Goal: Task Accomplishment & Management: Manage account settings

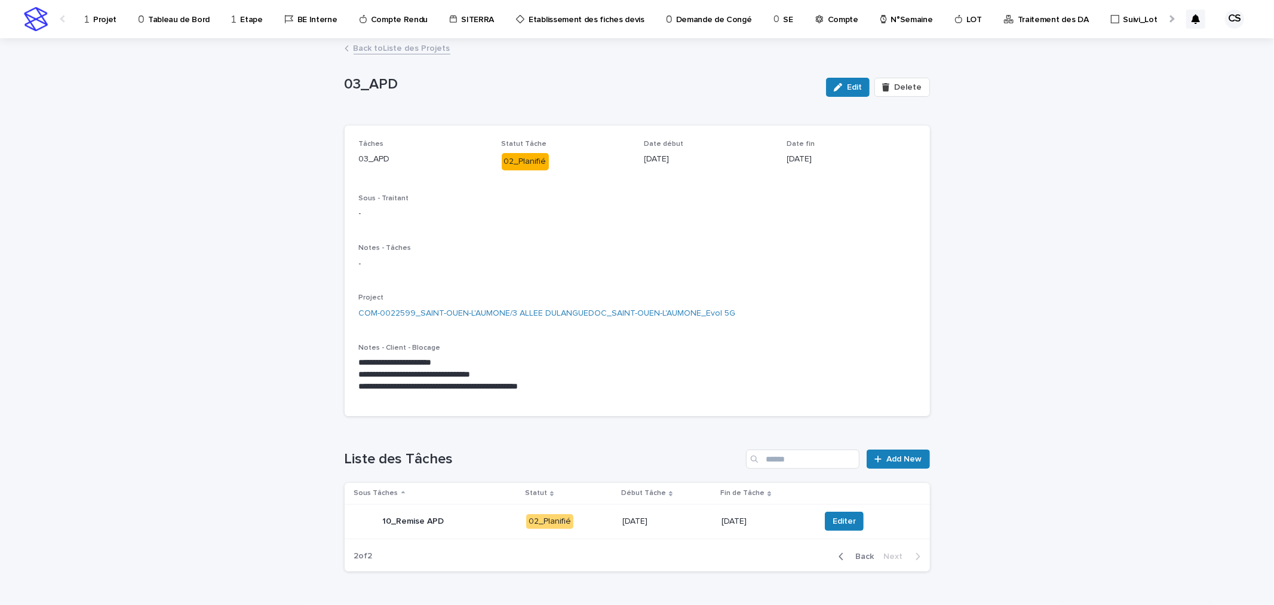
click at [874, 557] on button "Back" at bounding box center [854, 556] width 50 height 11
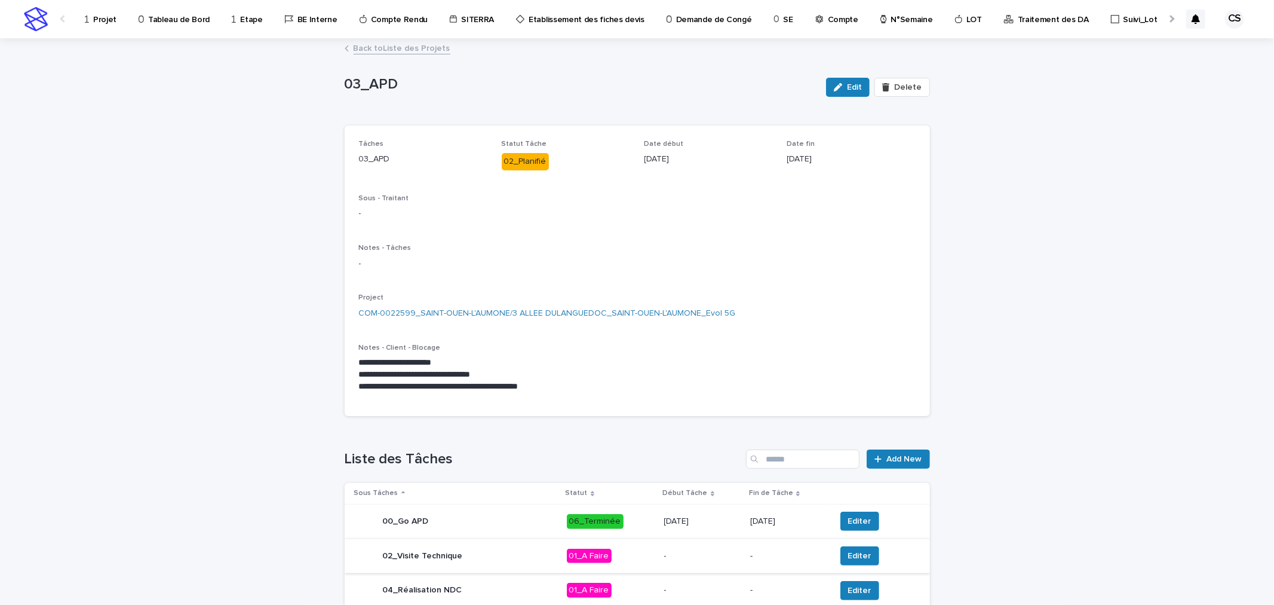
scroll to position [346, 0]
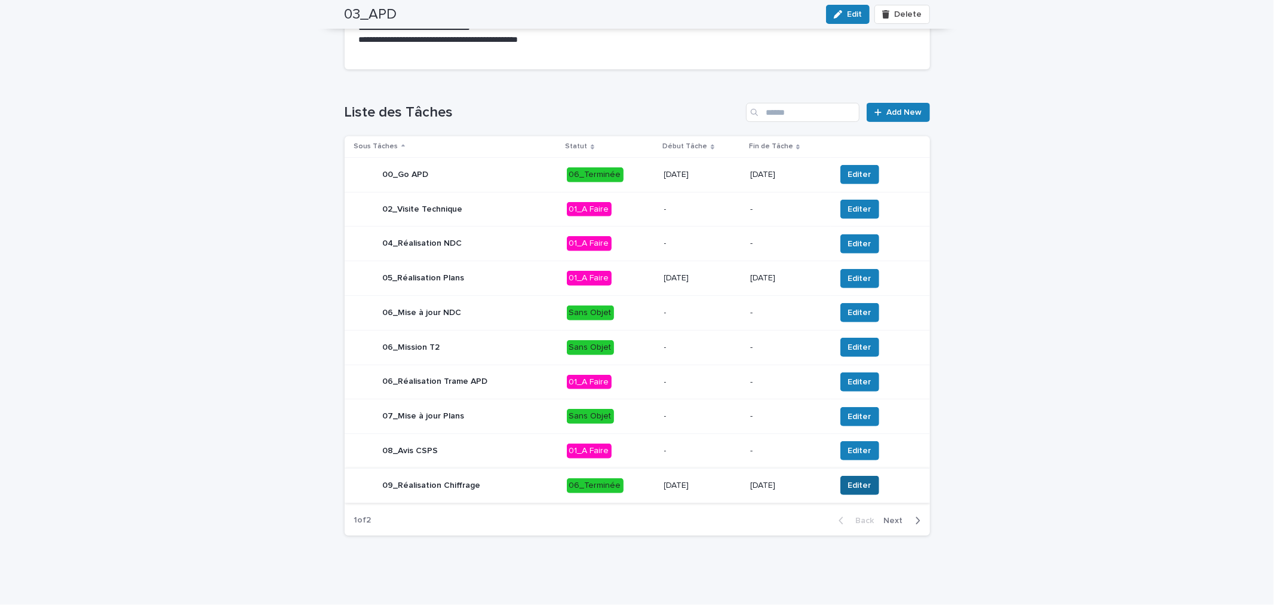
click at [850, 484] on span "Editer" at bounding box center [859, 485] width 23 height 12
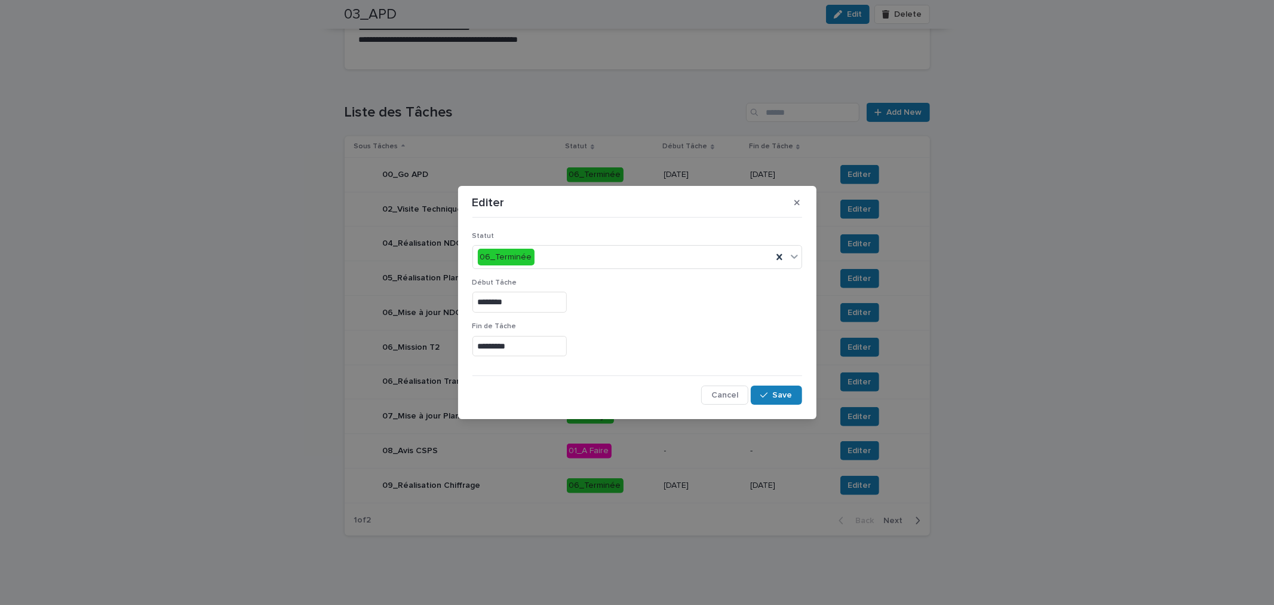
click at [550, 351] on input "*********" at bounding box center [519, 346] width 94 height 21
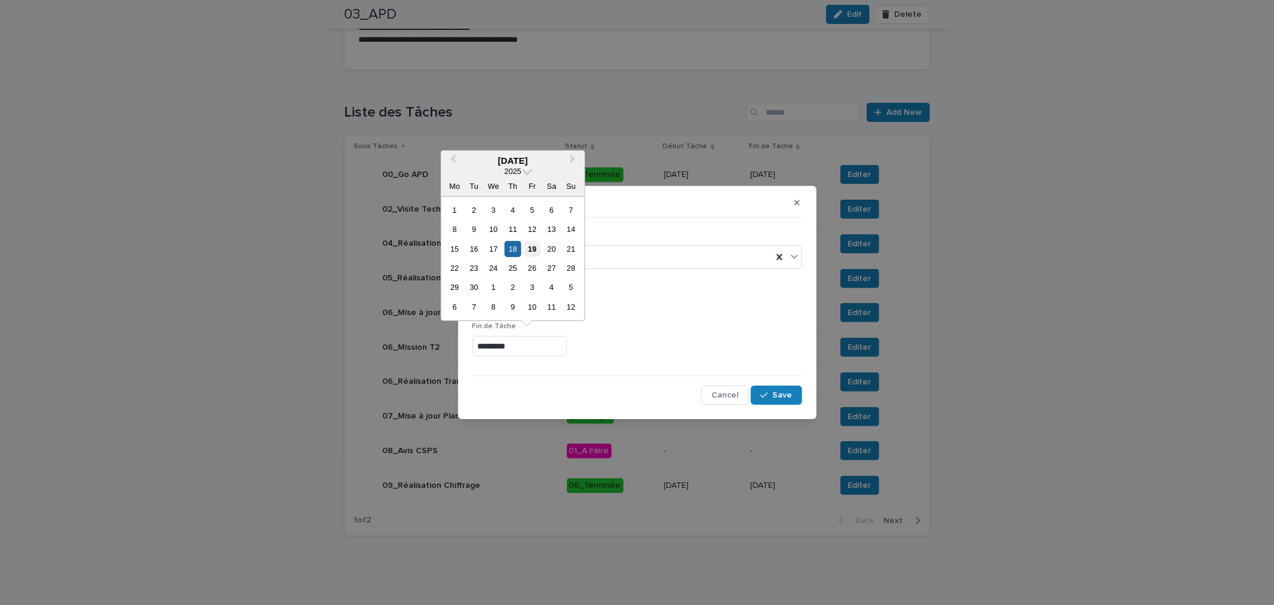
click at [530, 251] on div "19" at bounding box center [532, 249] width 16 height 16
type input "*********"
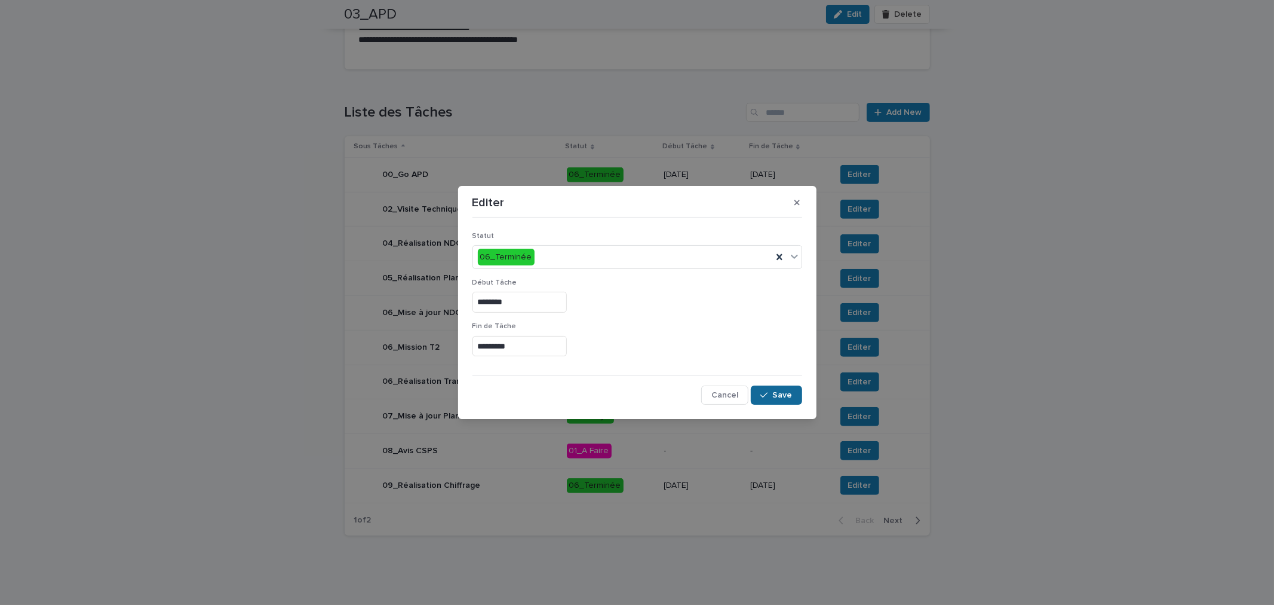
click at [765, 391] on icon "button" at bounding box center [763, 395] width 7 height 8
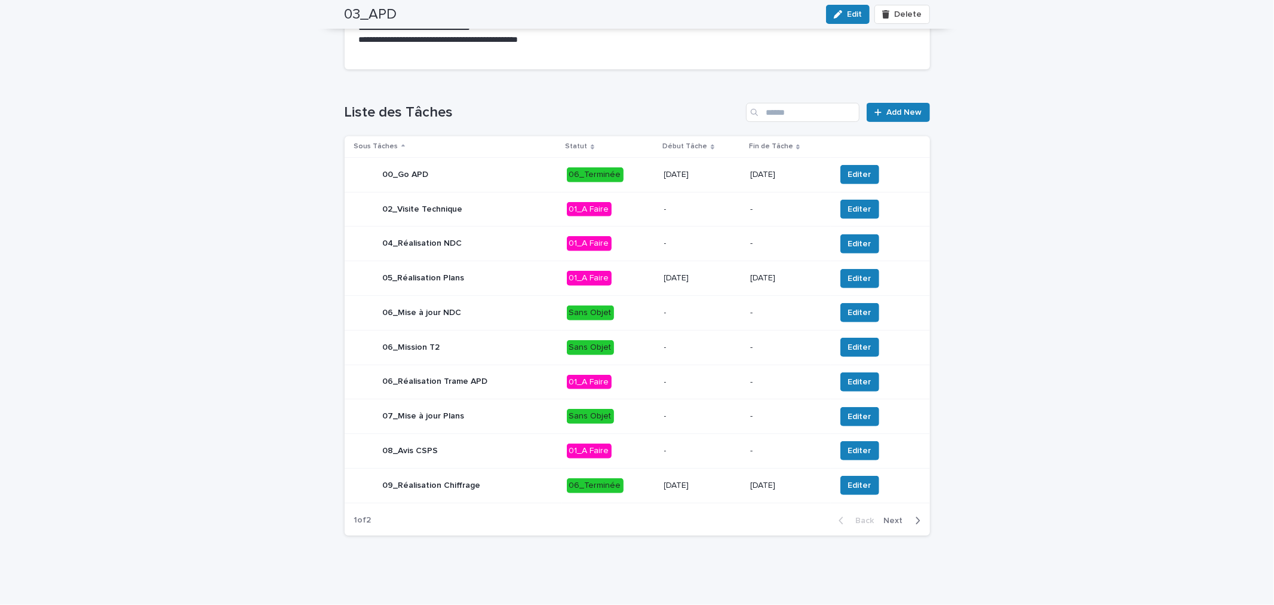
scroll to position [125, 0]
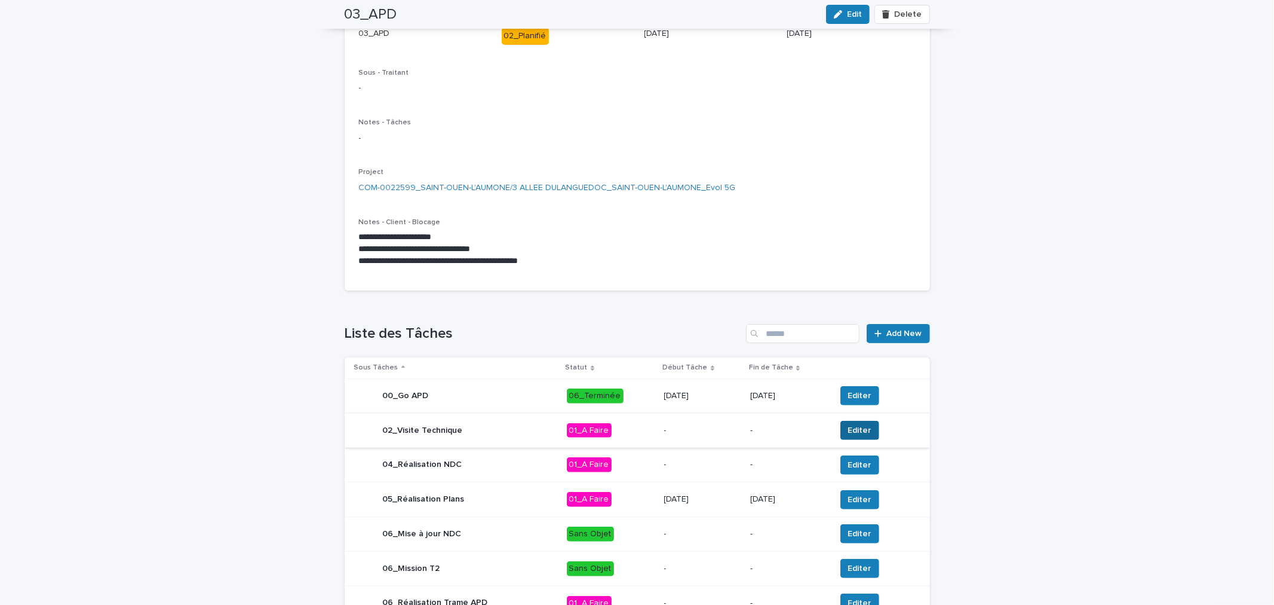
click at [845, 422] on button "Editer" at bounding box center [859, 430] width 39 height 19
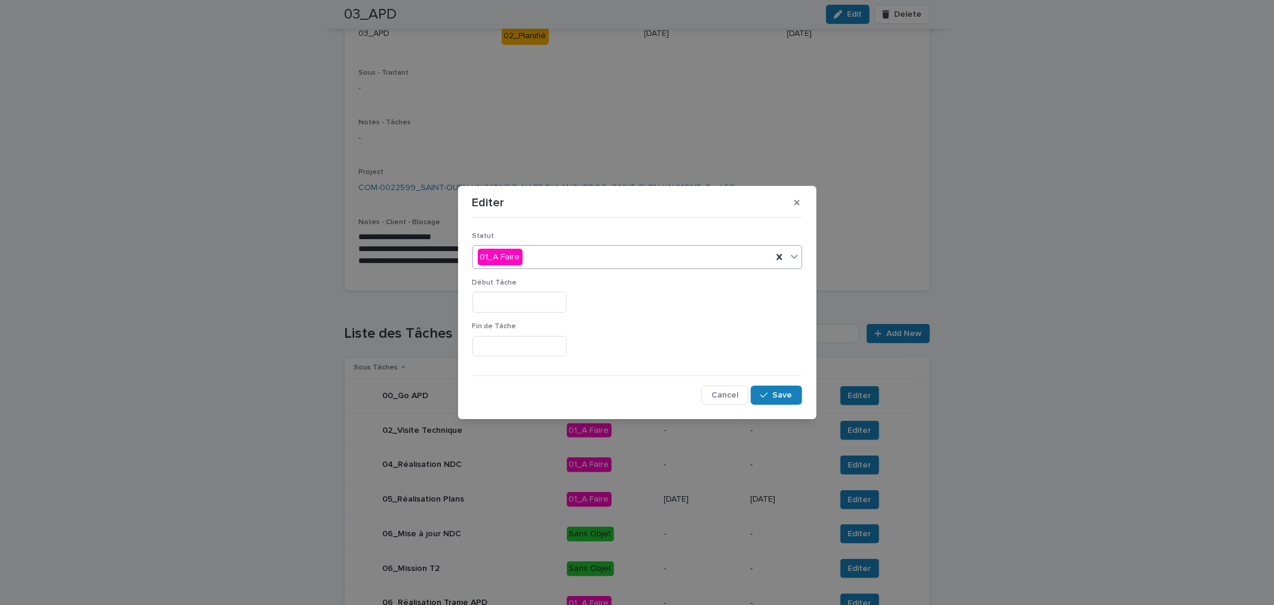
click at [548, 266] on div "01_A Faire" at bounding box center [622, 257] width 299 height 20
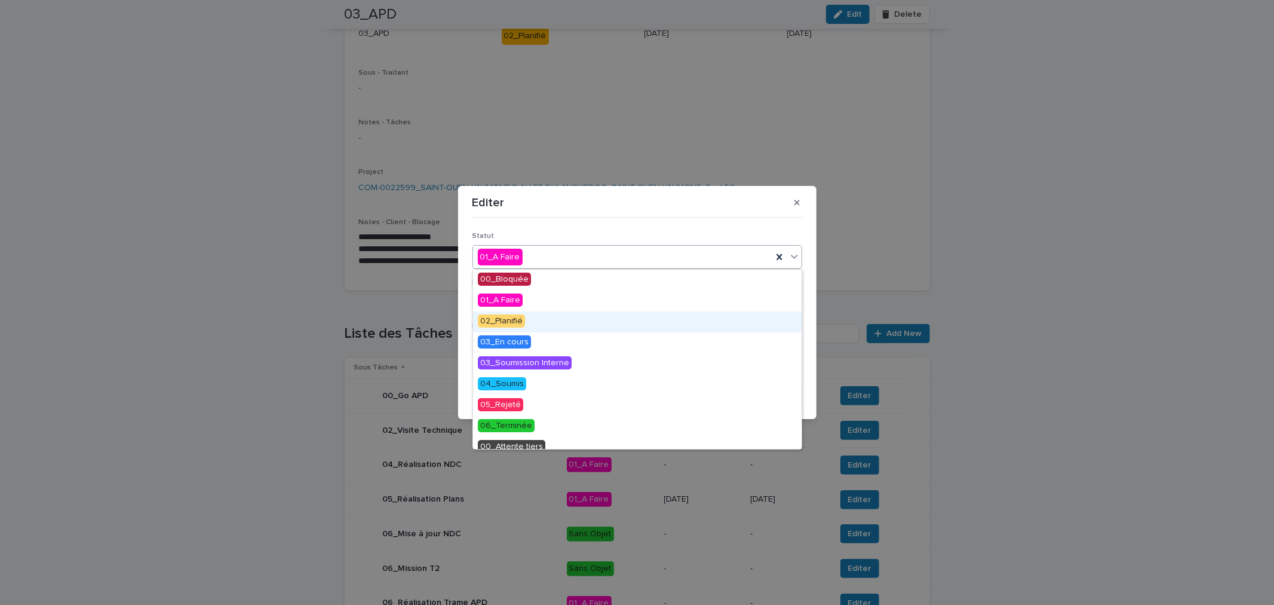
scroll to position [51, 0]
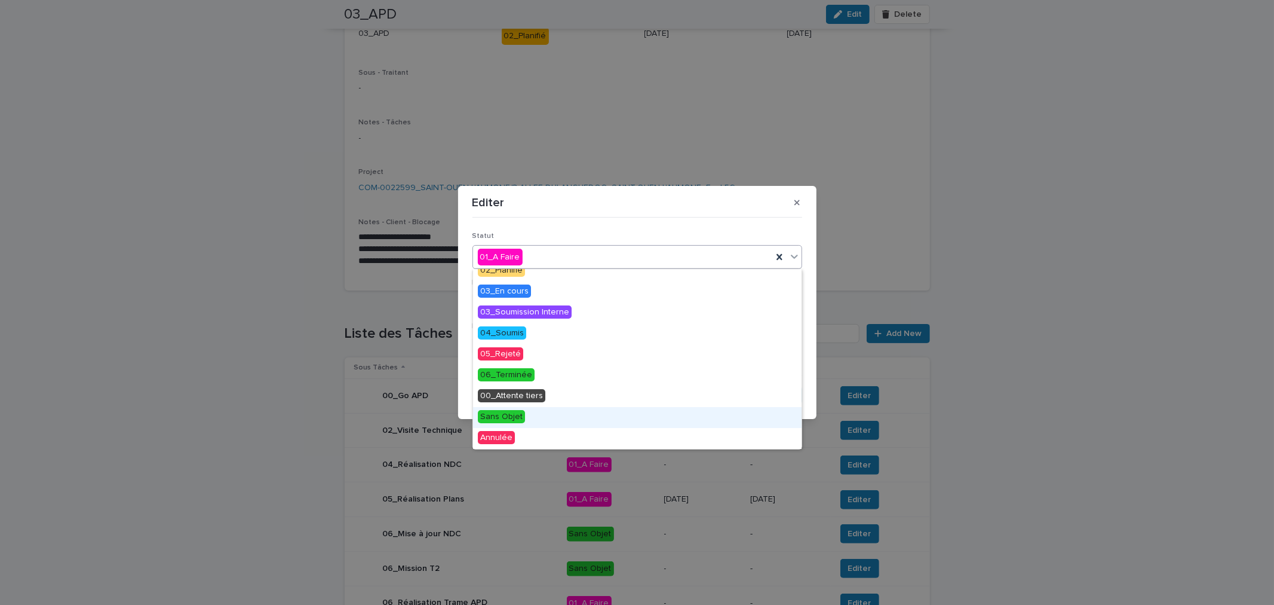
click at [523, 415] on div "Sans Objet" at bounding box center [637, 417] width 329 height 21
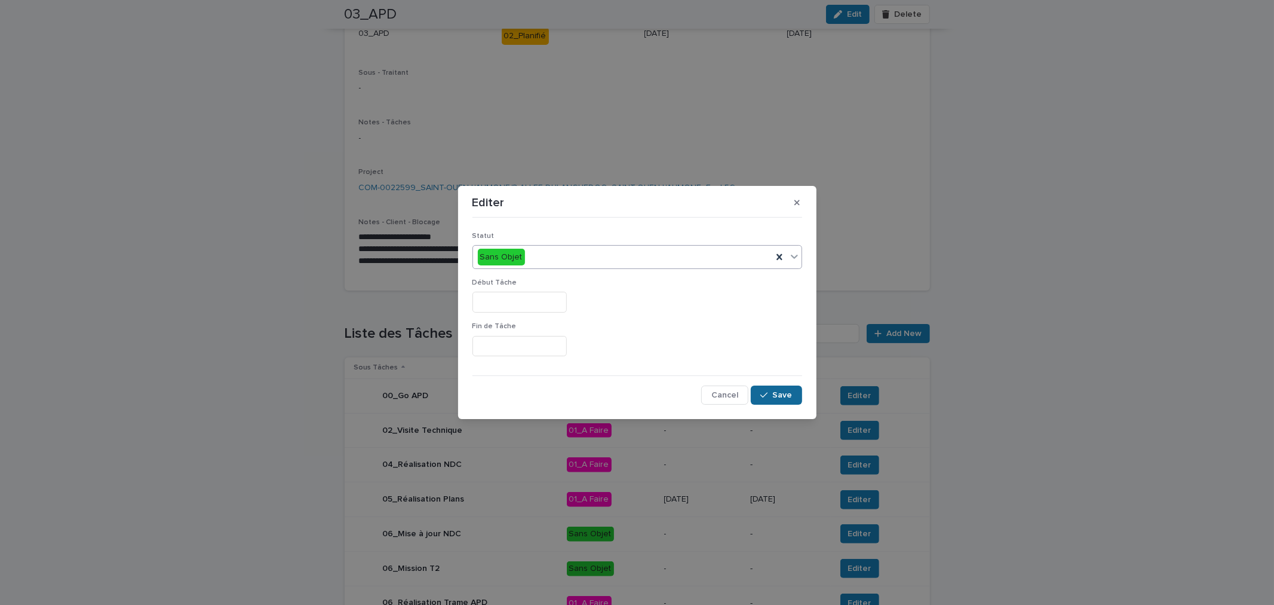
click at [762, 393] on icon "button" at bounding box center [763, 395] width 7 height 8
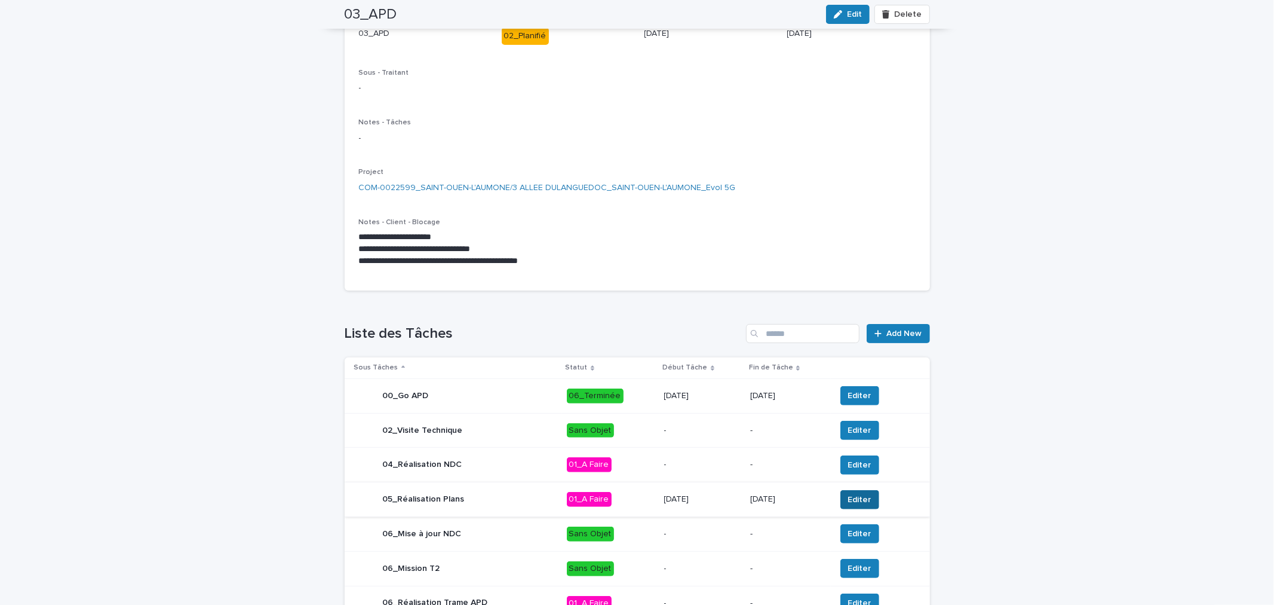
click at [848, 502] on span "Editer" at bounding box center [859, 499] width 23 height 12
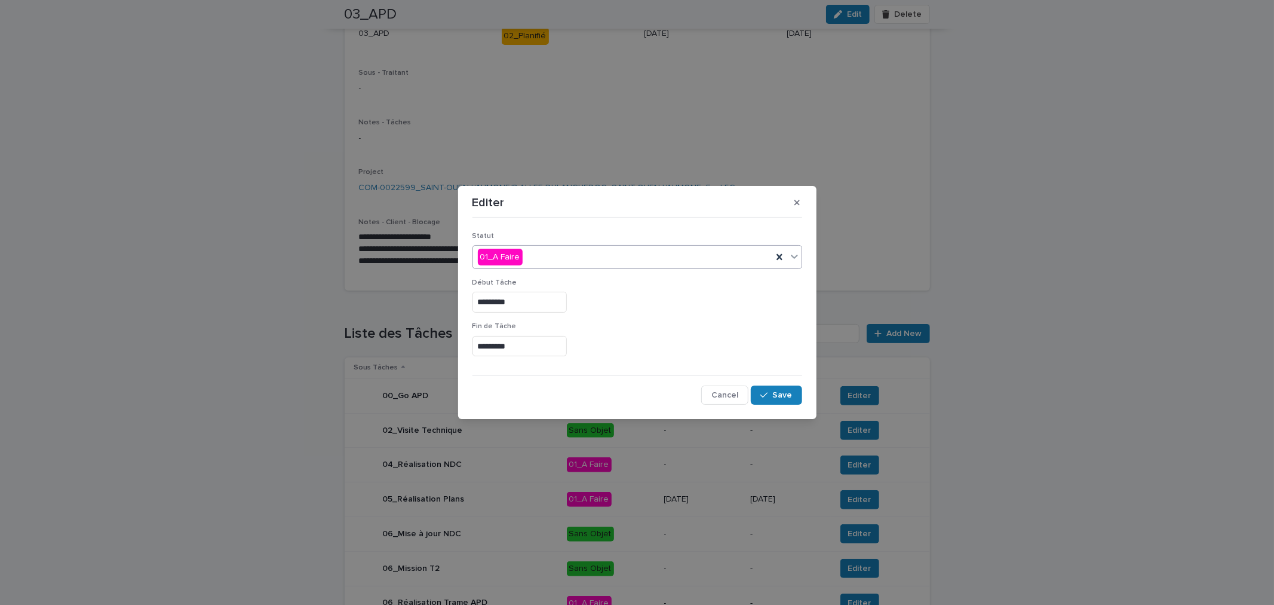
click at [530, 257] on div "01_A Faire" at bounding box center [622, 257] width 299 height 20
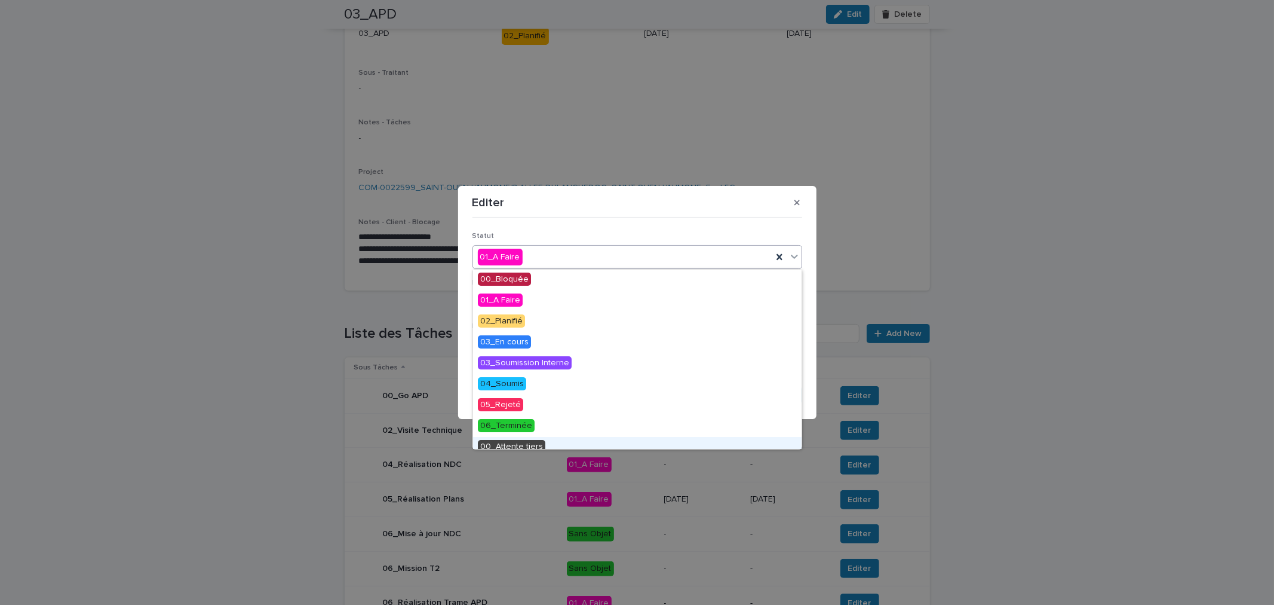
click at [794, 189] on section "Editer Statut option 00_Attente tiers focused, 9 of 11. 11 results available. U…" at bounding box center [637, 303] width 358 height 234
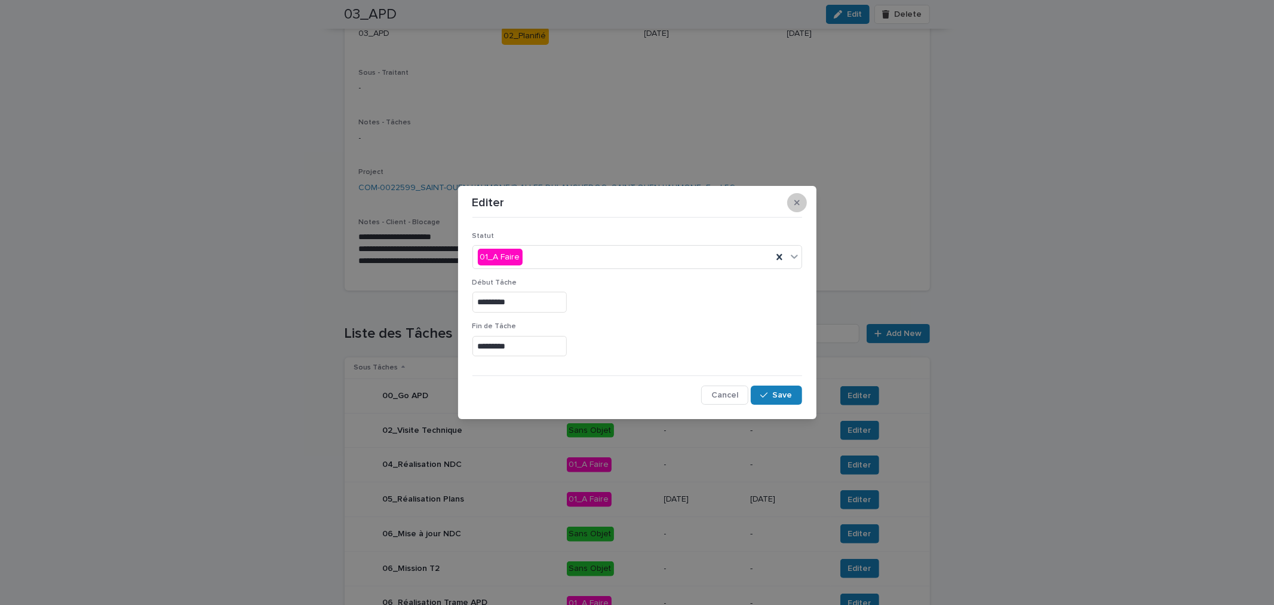
click at [793, 198] on button "button" at bounding box center [797, 202] width 20 height 19
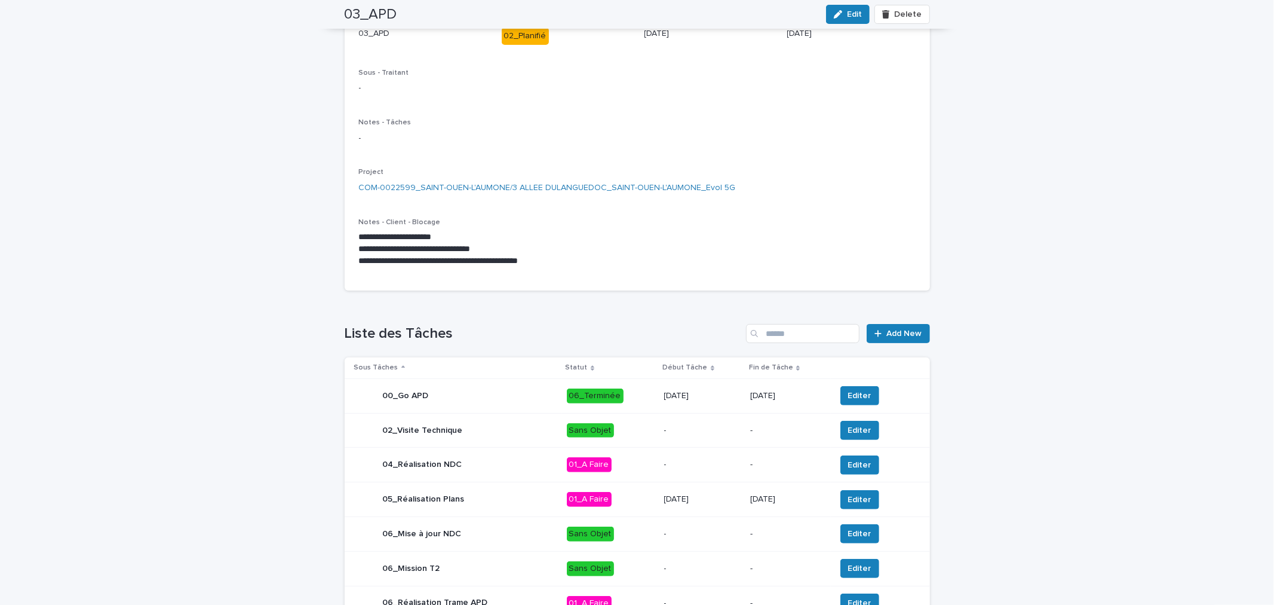
scroll to position [346, 0]
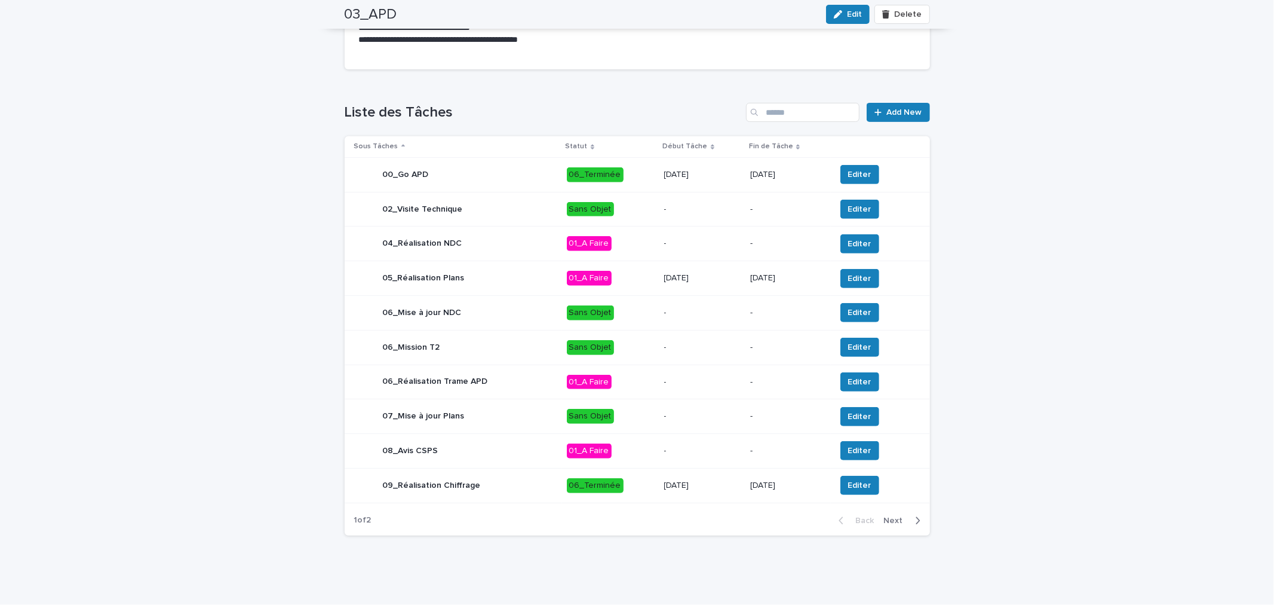
click at [896, 529] on div "Back Next" at bounding box center [879, 520] width 101 height 30
click at [895, 523] on span "Next" at bounding box center [897, 520] width 26 height 8
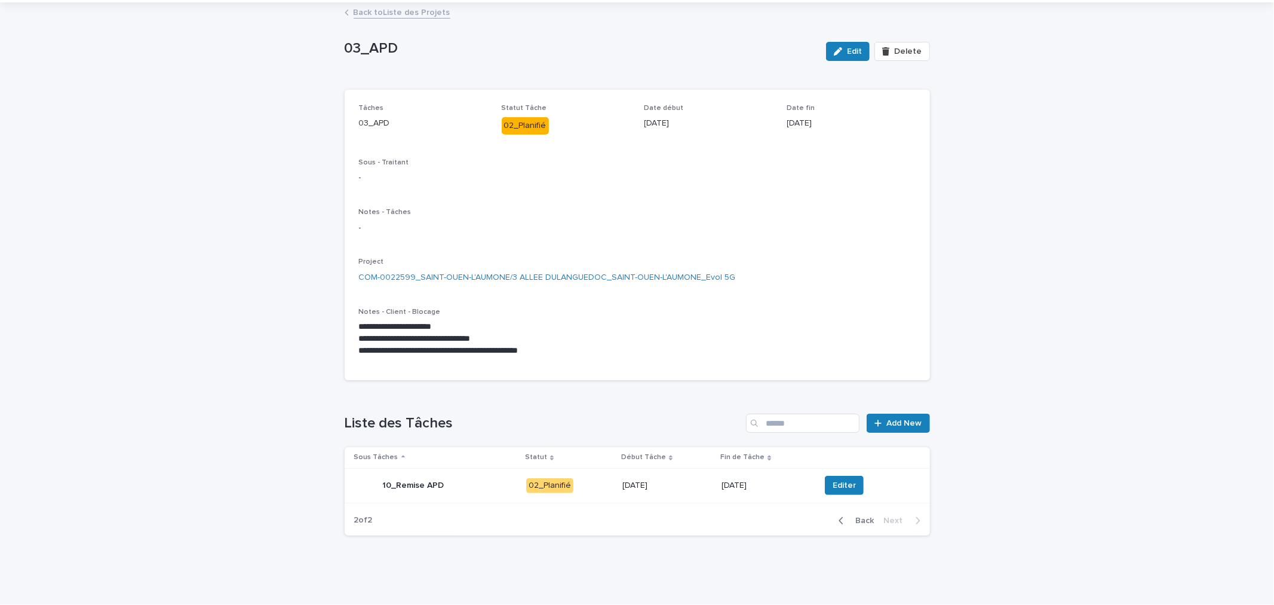
scroll to position [0, 0]
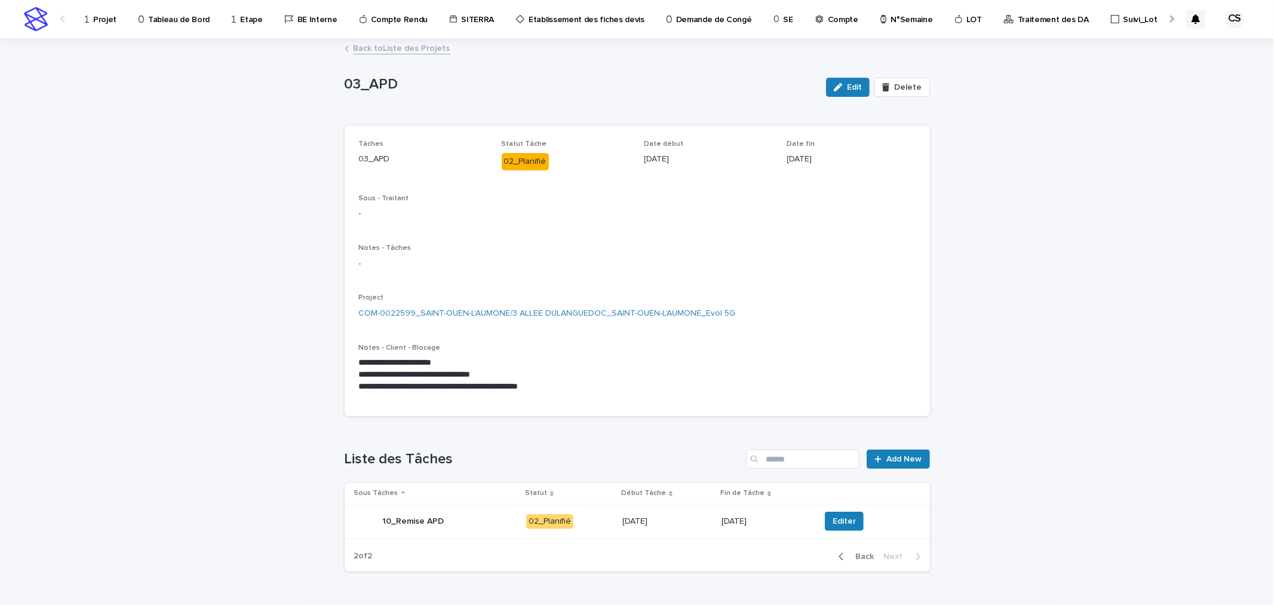
click at [105, 26] on link "Projet" at bounding box center [103, 18] width 38 height 37
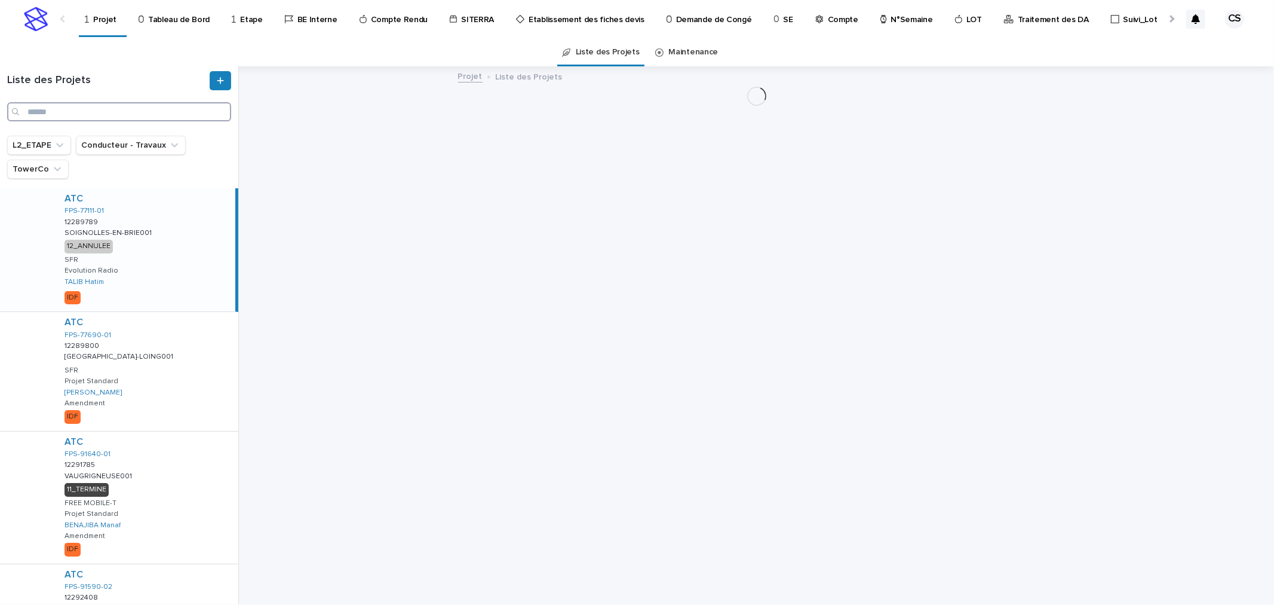
click at [114, 116] on input "Search" at bounding box center [119, 111] width 224 height 19
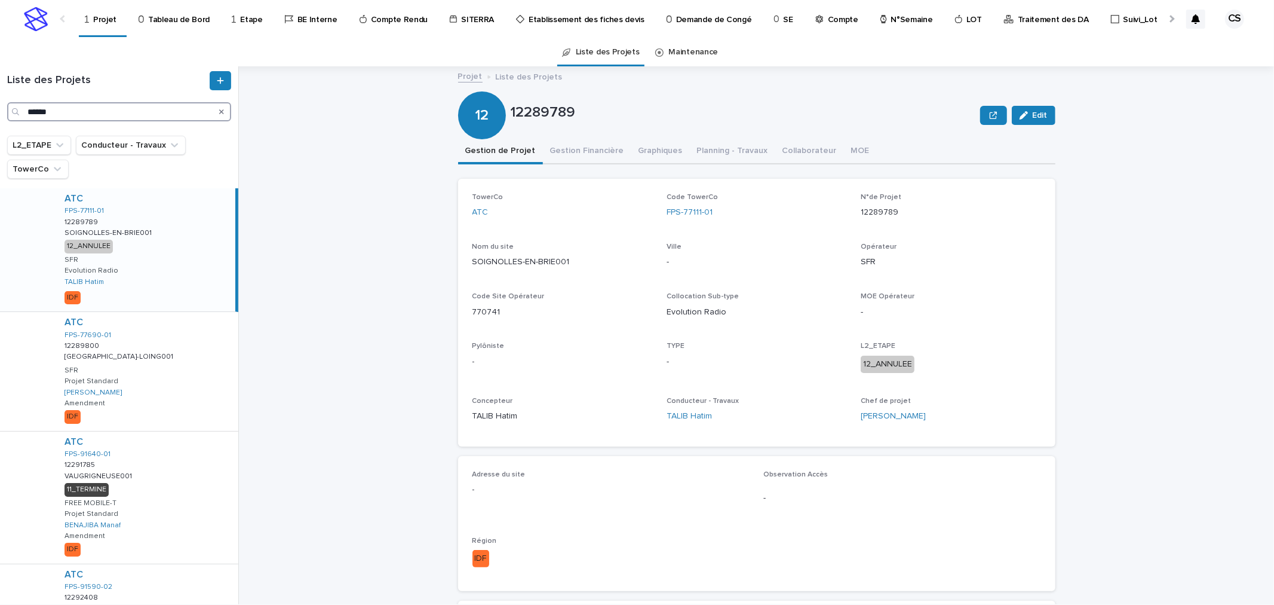
type input "******"
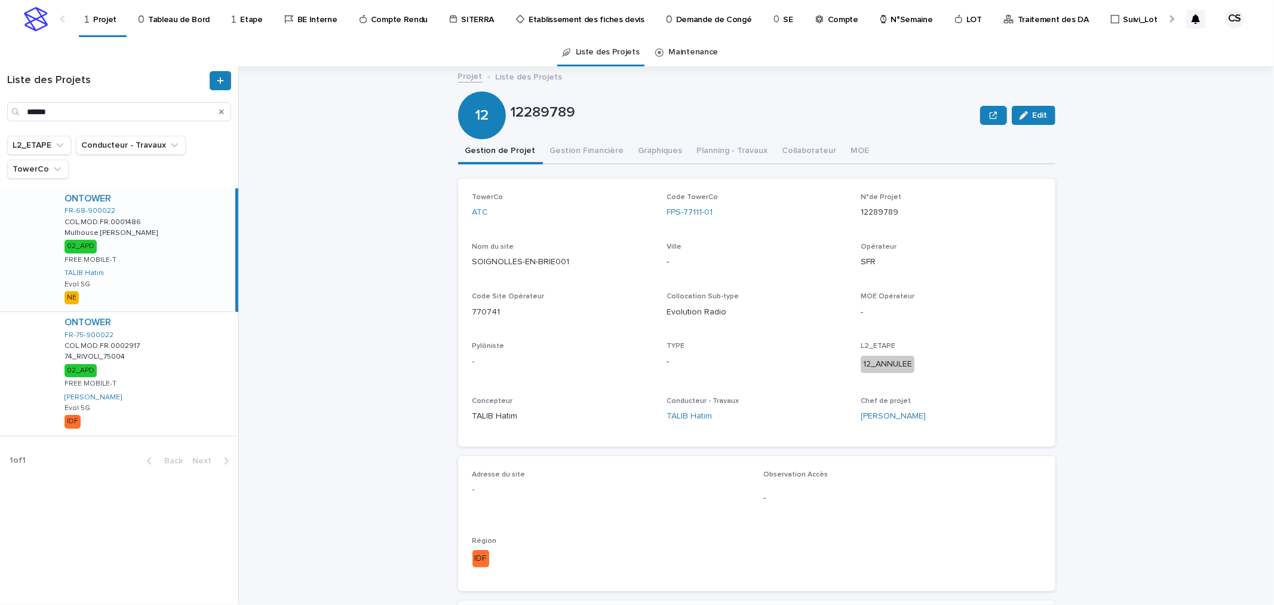
click at [177, 217] on div "ONTOWER FR-68-900022 COL.MOD.FR.0001486 COL.MOD.FR.0001486 Mulhouse [PERSON_NAM…" at bounding box center [145, 249] width 180 height 123
click at [179, 349] on div "ONTOWER FR-75-900022 COL.MOD.FR.0002917 COL.MOD.FR.0002917 74_RIVOLI_75004 74_R…" at bounding box center [146, 373] width 183 height 123
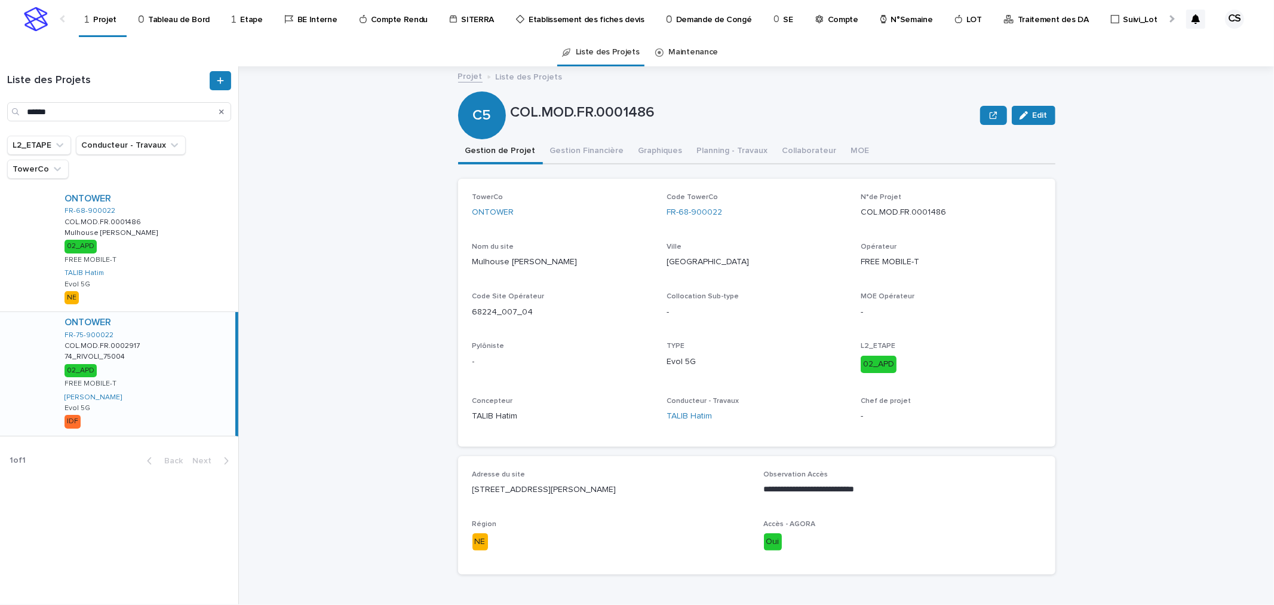
click at [164, 407] on div "ONTOWER FR-75-900022 COL.MOD.FR.0002917 COL.MOD.FR.0002917 74_RIVOLI_75004 74_R…" at bounding box center [145, 373] width 180 height 123
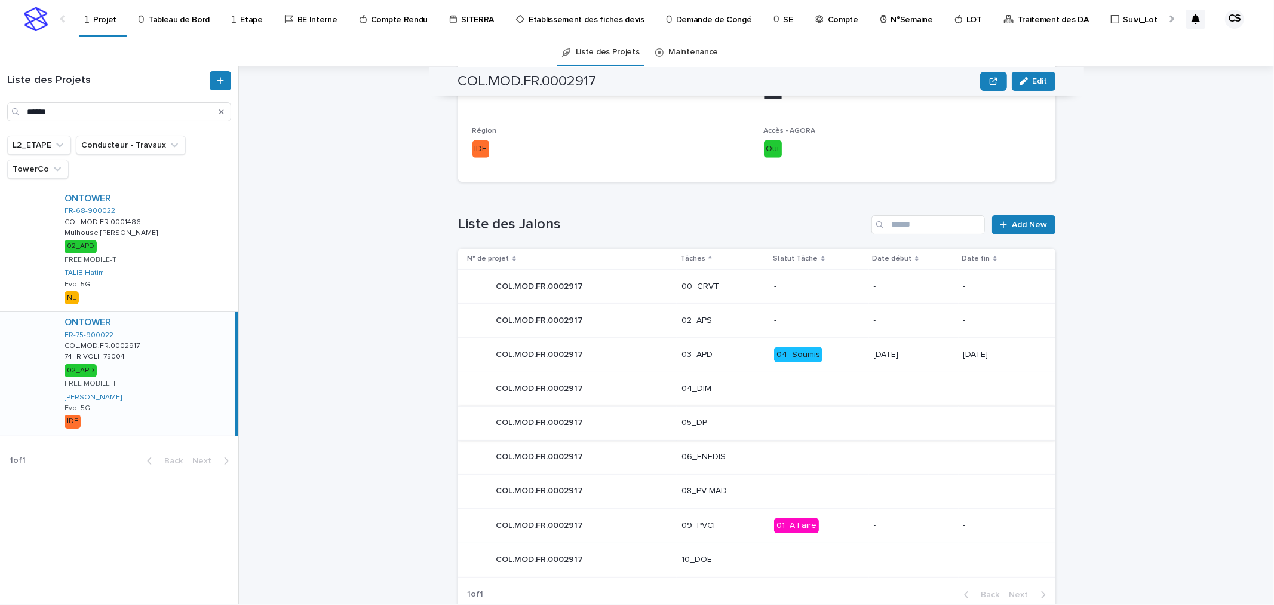
scroll to position [460, 0]
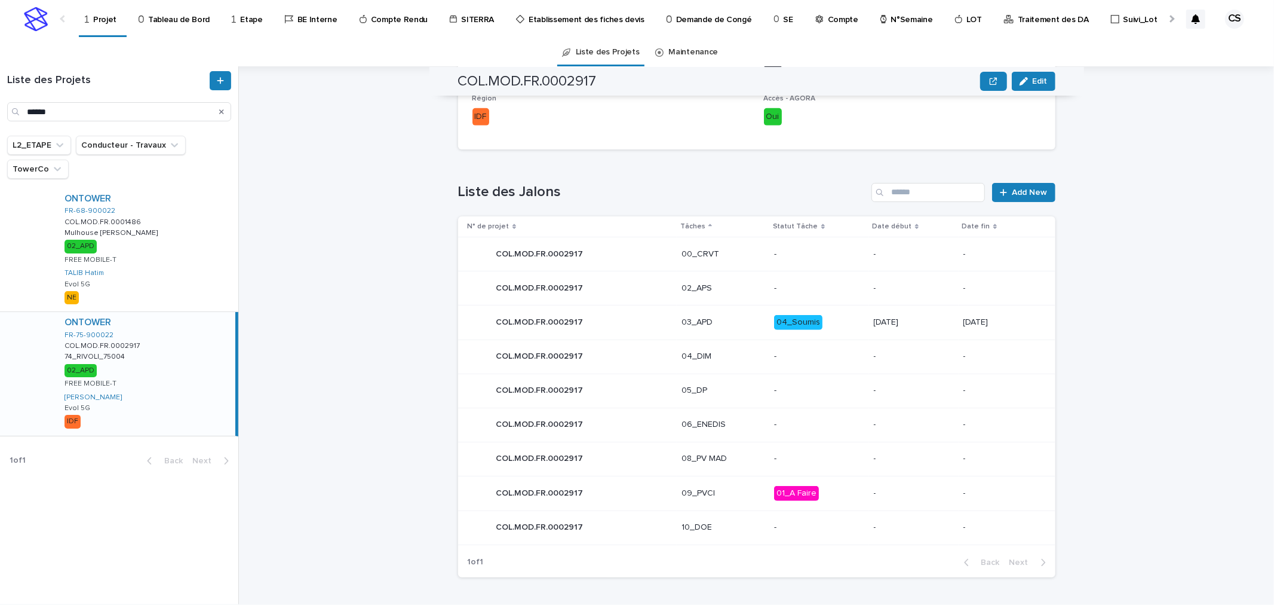
click at [713, 321] on p "03_APD" at bounding box center [723, 322] width 83 height 10
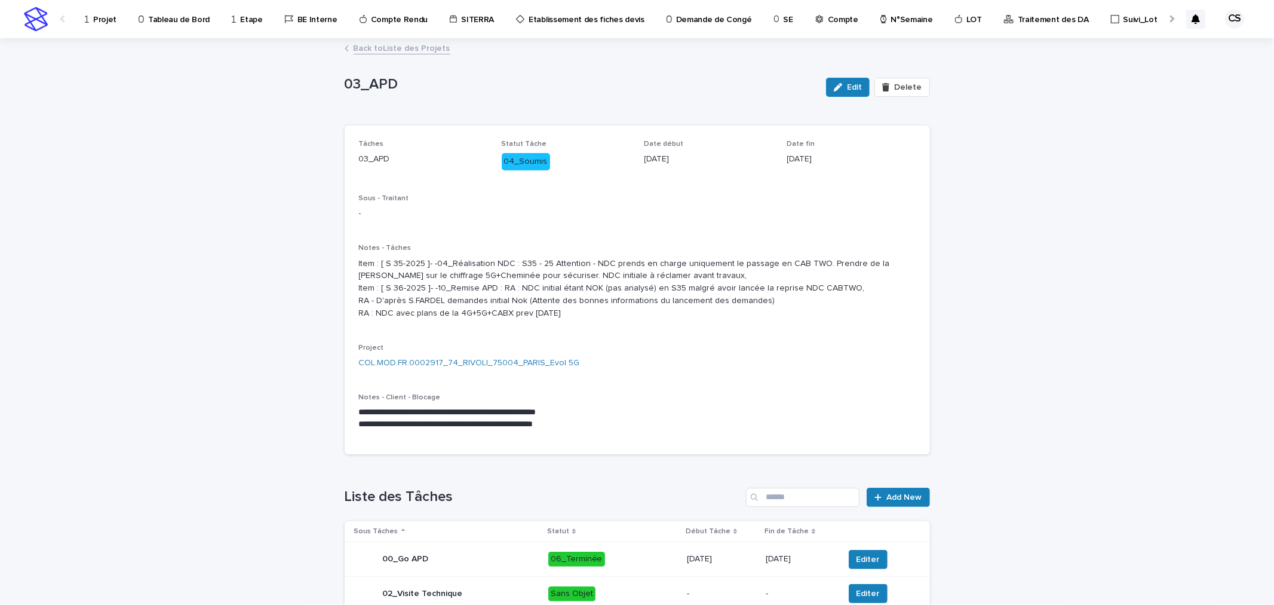
scroll to position [397, 0]
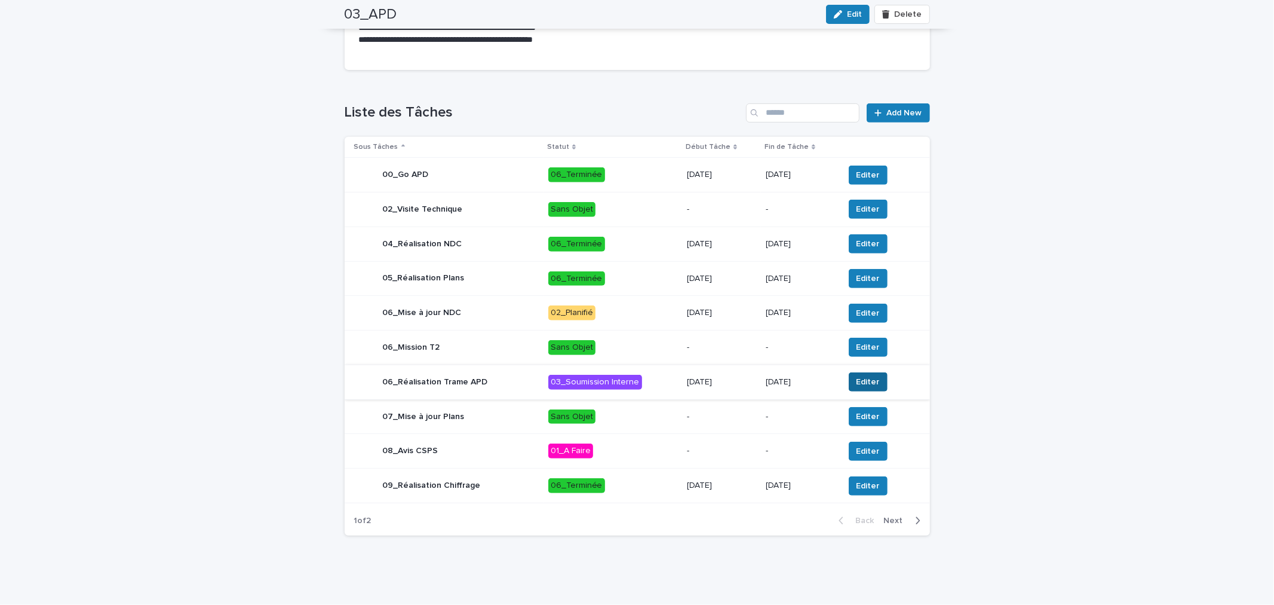
click at [865, 386] on span "Editer" at bounding box center [868, 382] width 23 height 12
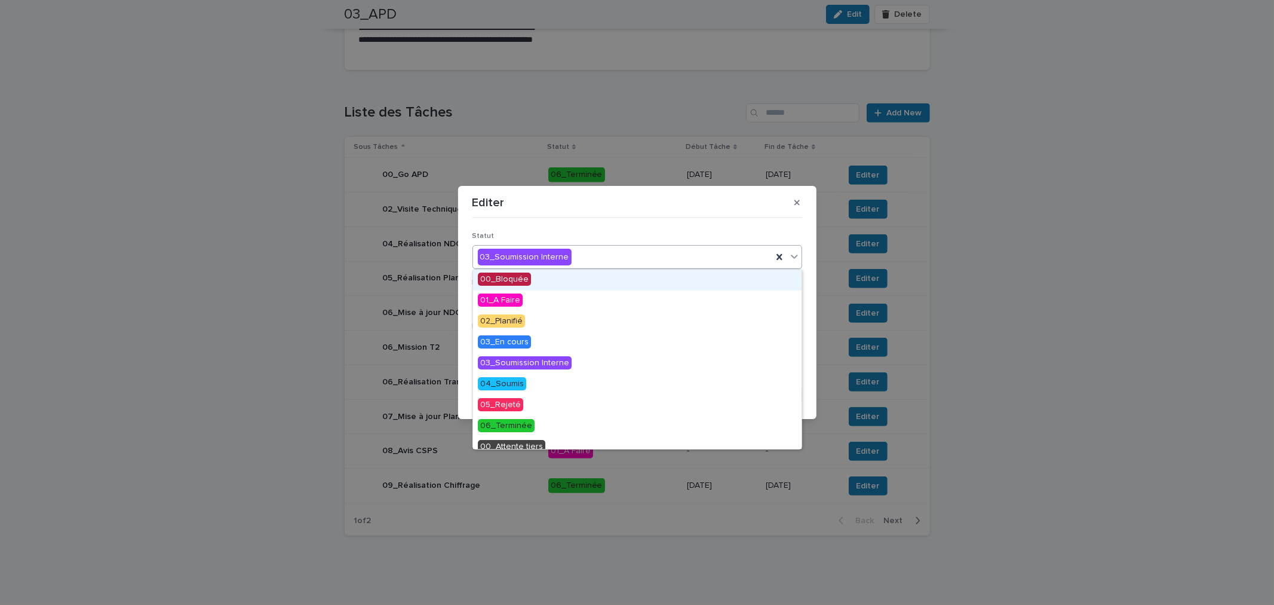
click at [584, 249] on div "03_Soumission Interne" at bounding box center [622, 257] width 299 height 20
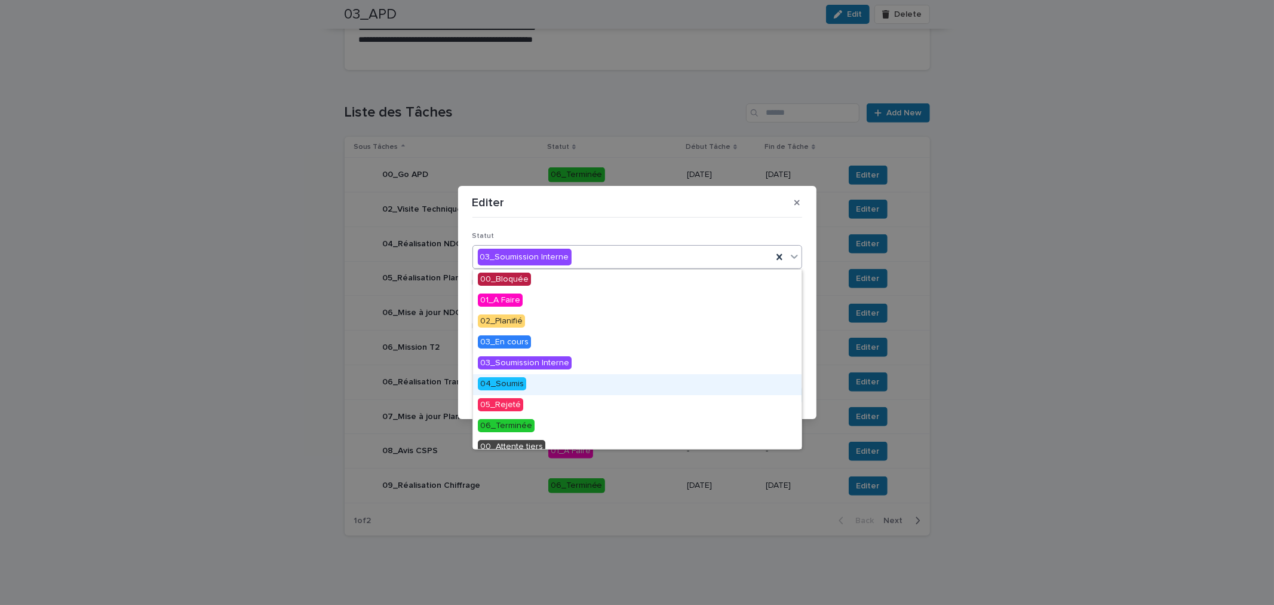
click at [524, 385] on div "04_Soumis" at bounding box center [637, 384] width 329 height 21
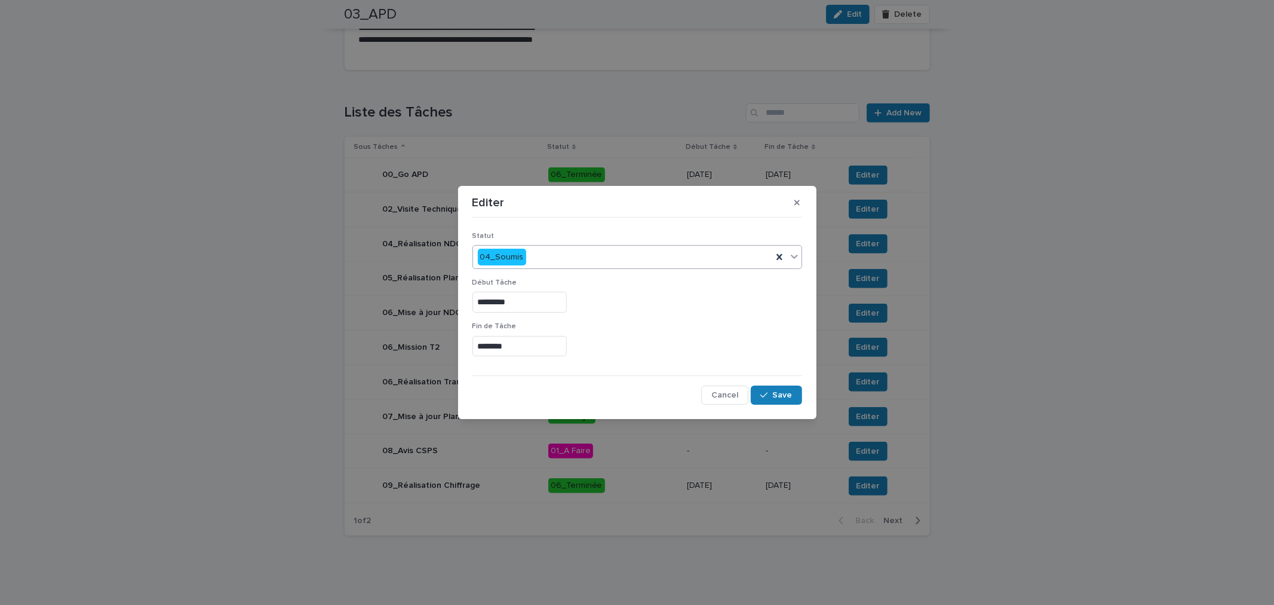
click at [534, 348] on input "********" at bounding box center [519, 346] width 94 height 21
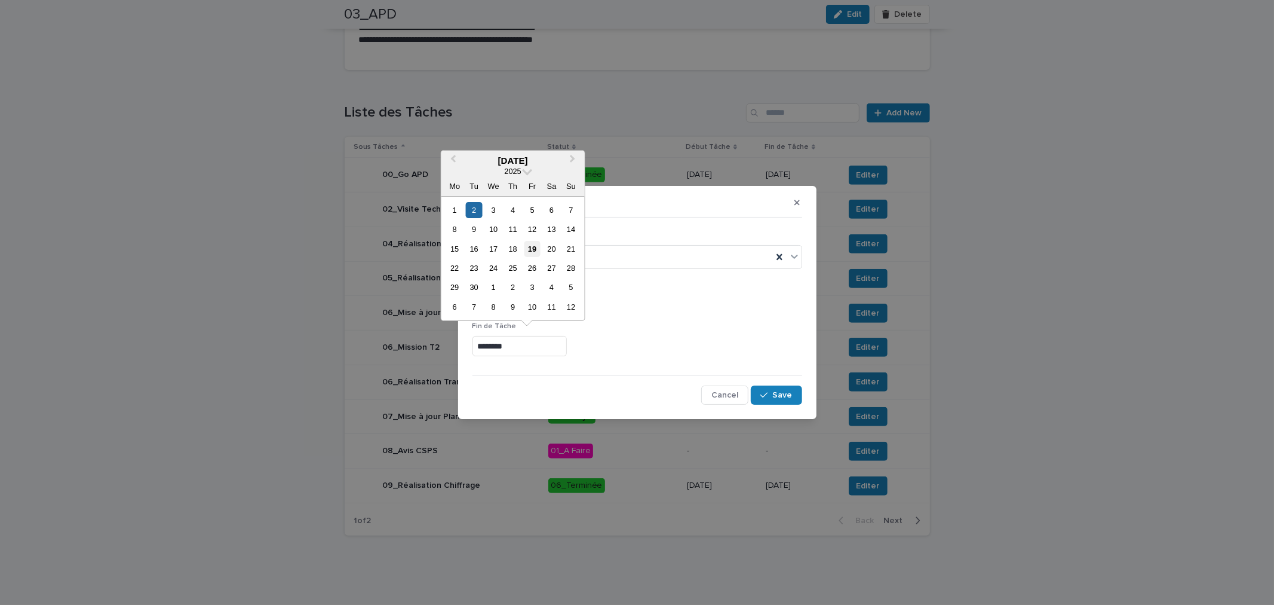
click at [530, 243] on div "19" at bounding box center [532, 249] width 16 height 16
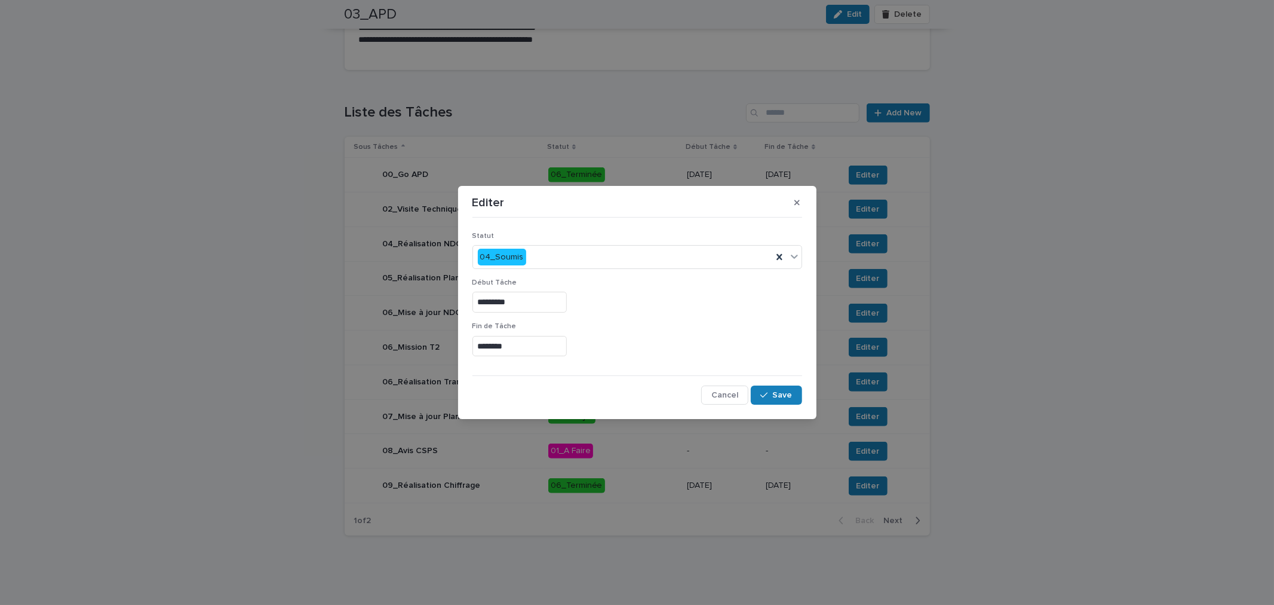
type input "*********"
click at [771, 392] on div "button" at bounding box center [766, 395] width 12 height 8
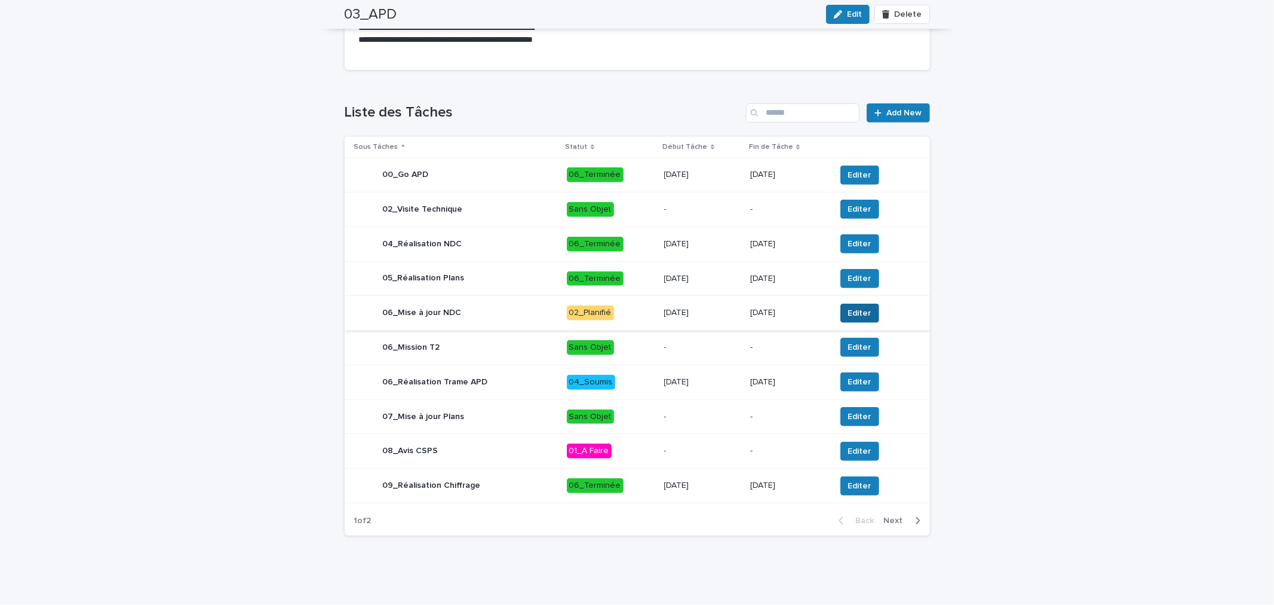
click at [843, 320] on button "Editer" at bounding box center [859, 312] width 39 height 19
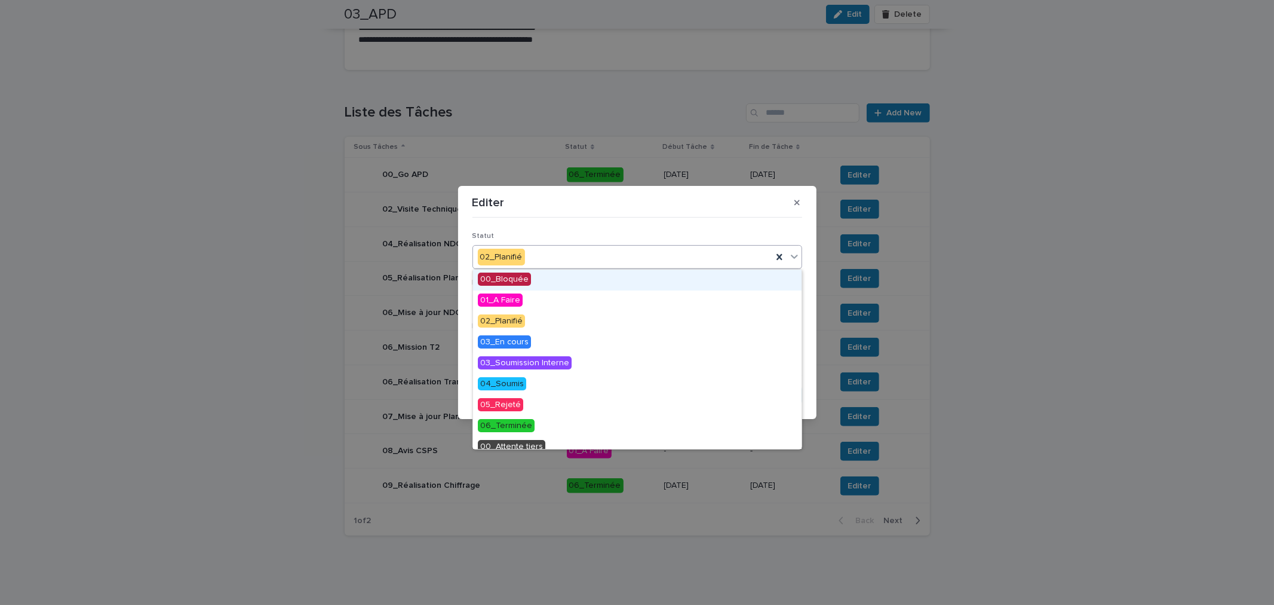
click at [569, 263] on div "02_Planifié" at bounding box center [622, 257] width 299 height 20
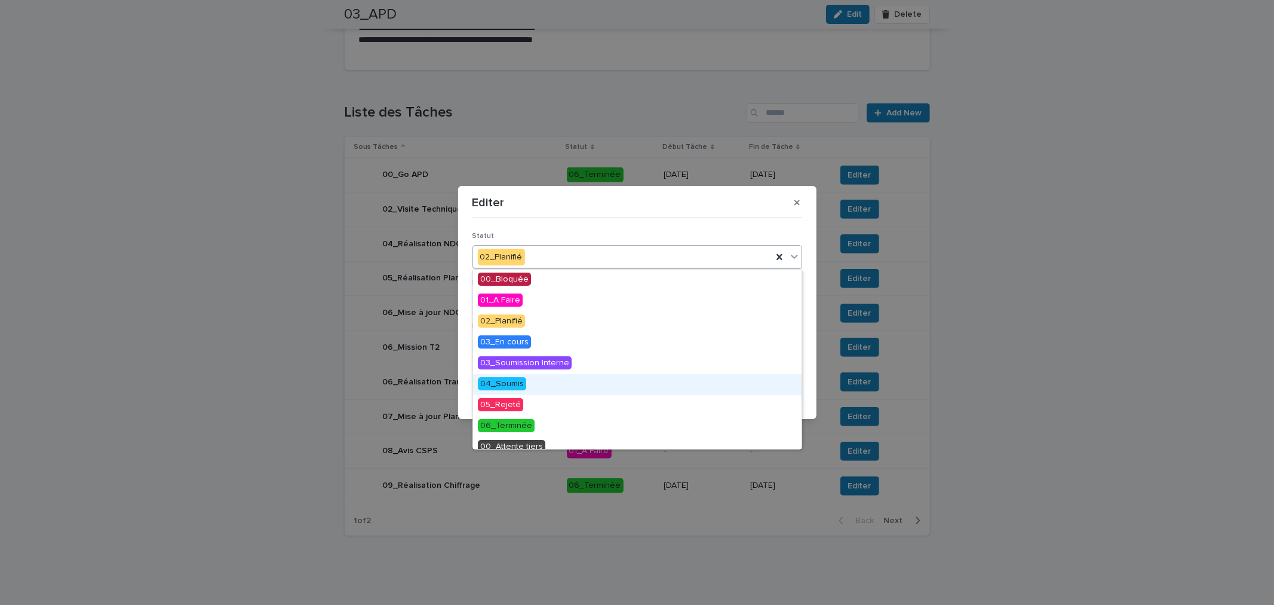
click at [516, 381] on span "04_Soumis" at bounding box center [502, 383] width 48 height 13
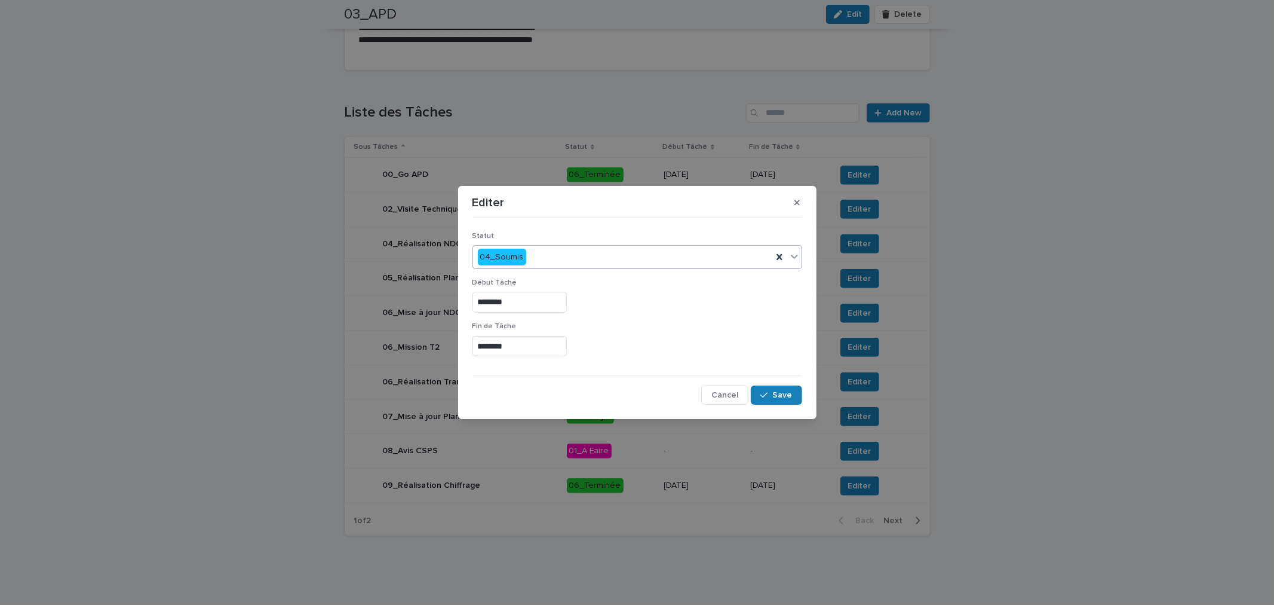
click at [534, 349] on input "********" at bounding box center [519, 346] width 94 height 21
click at [763, 394] on icon "button" at bounding box center [763, 395] width 7 height 8
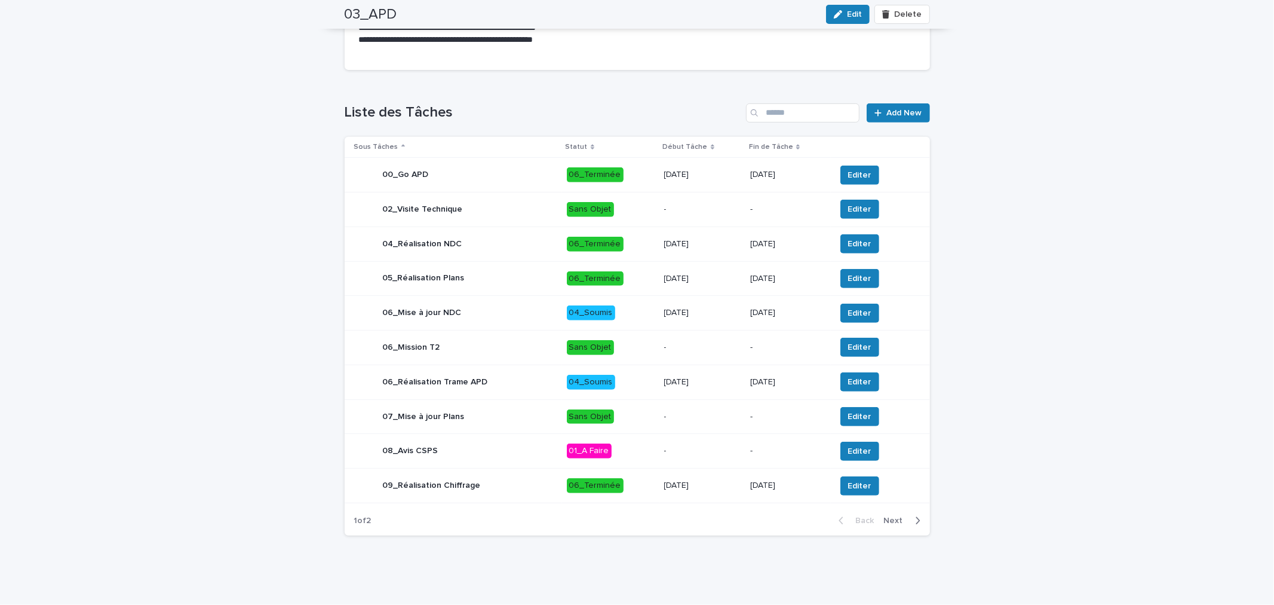
click at [891, 518] on span "Next" at bounding box center [897, 520] width 26 height 8
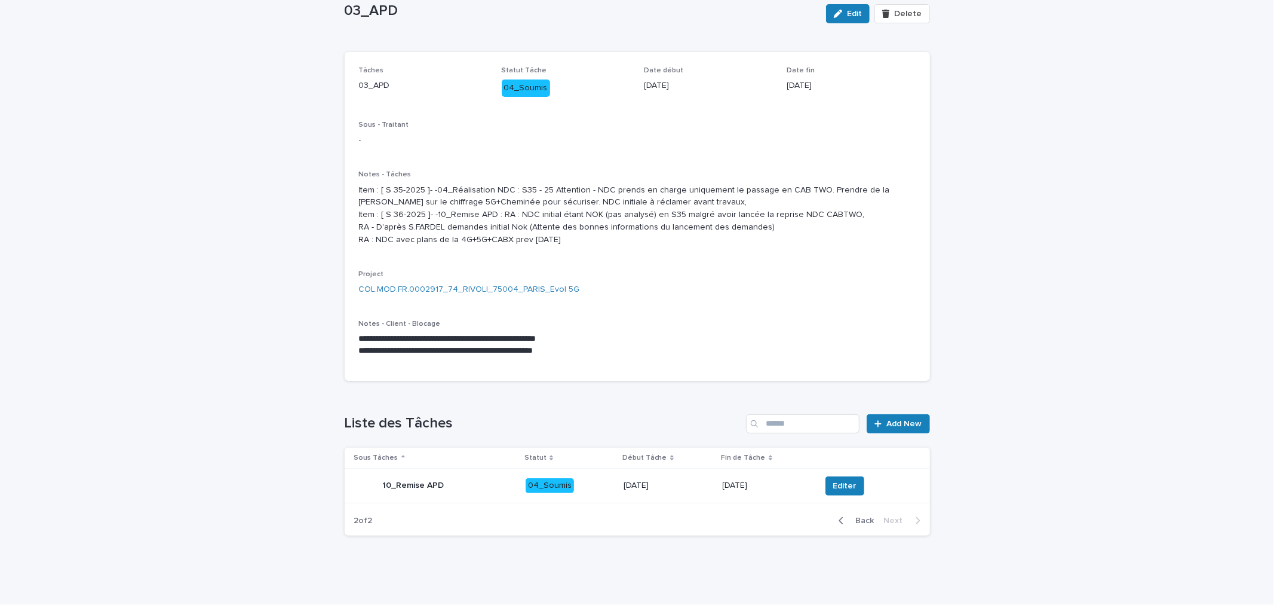
click at [854, 527] on div "Back Next" at bounding box center [879, 520] width 101 height 30
click at [858, 523] on span "Back" at bounding box center [862, 520] width 26 height 8
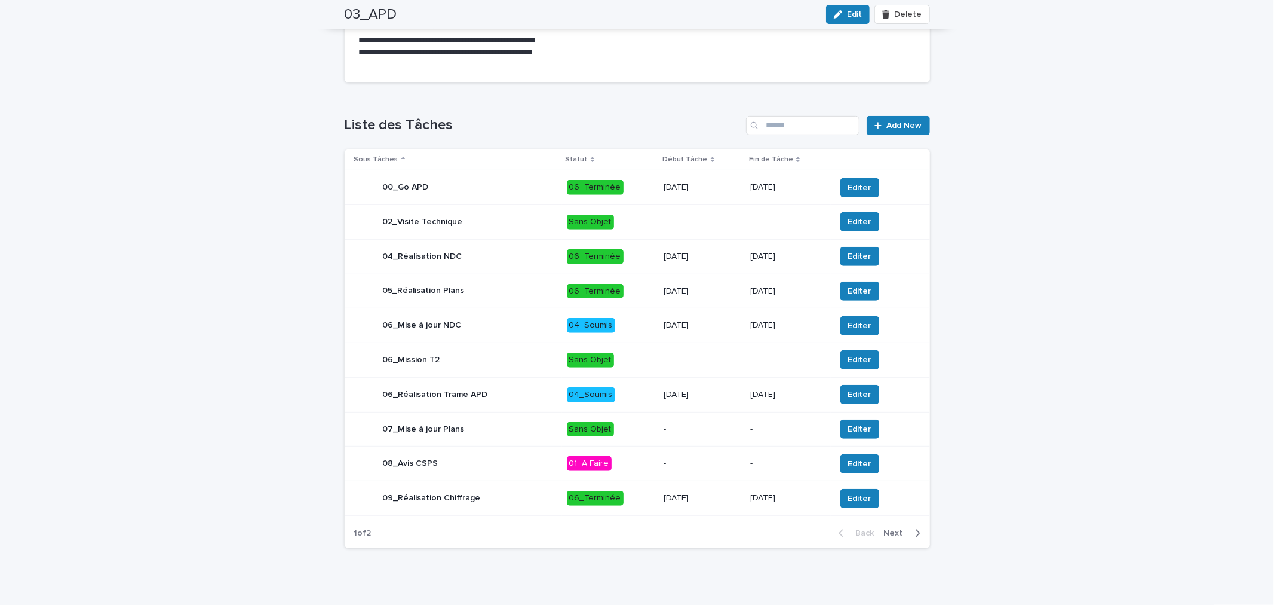
scroll to position [397, 0]
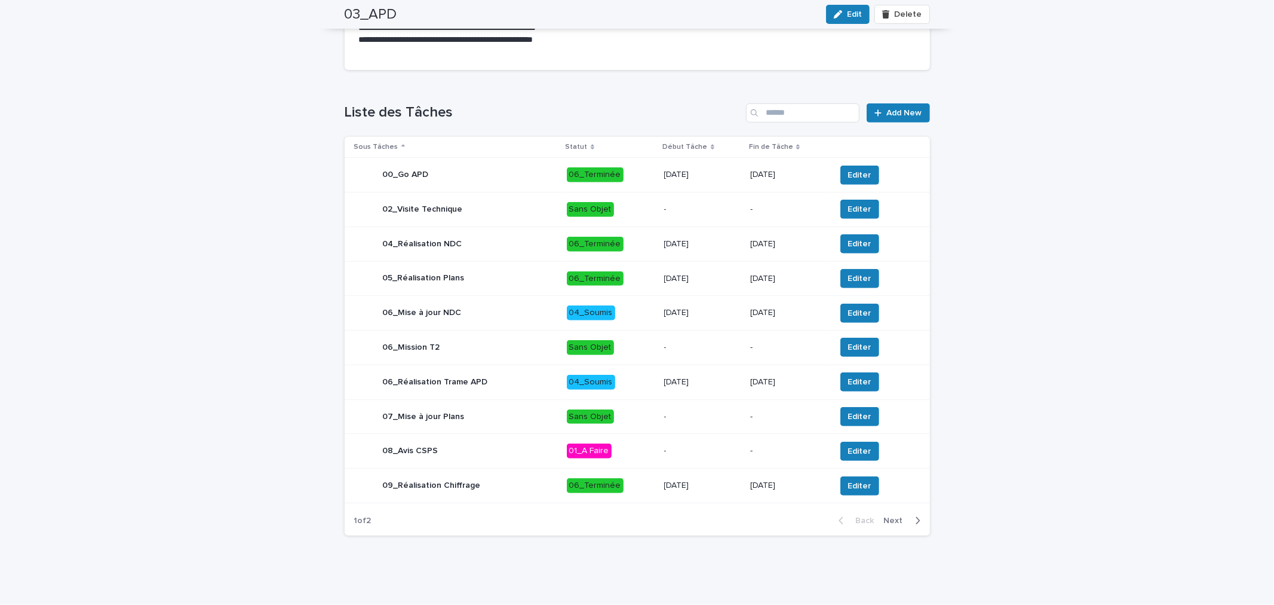
click at [884, 518] on span "Next" at bounding box center [897, 520] width 26 height 8
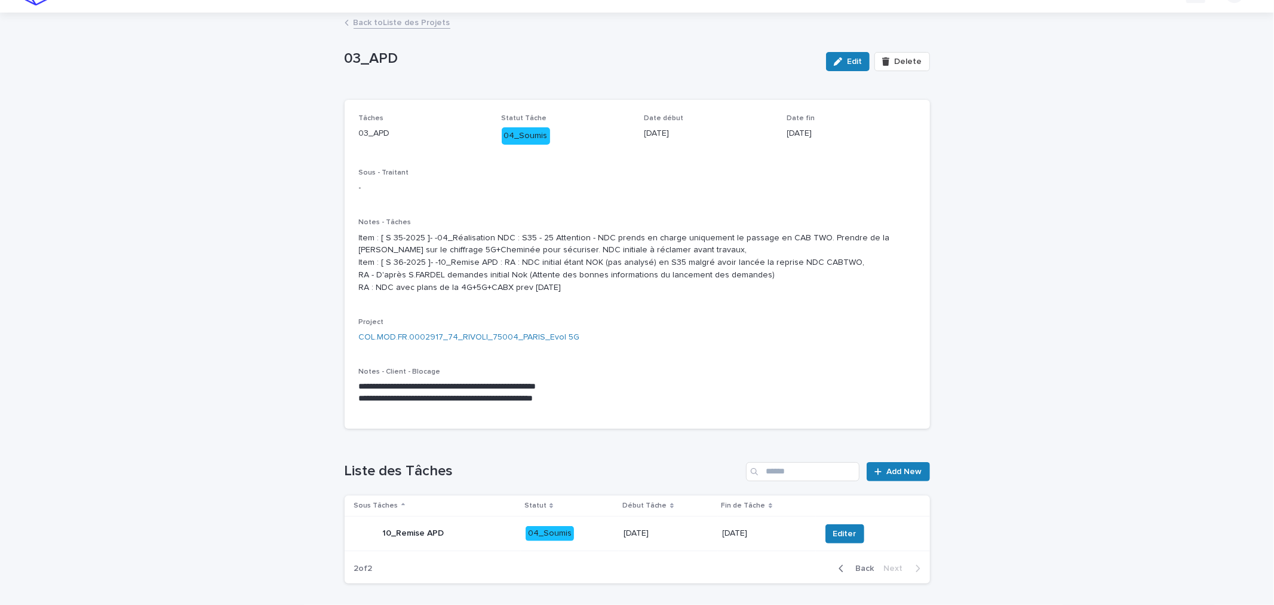
scroll to position [0, 0]
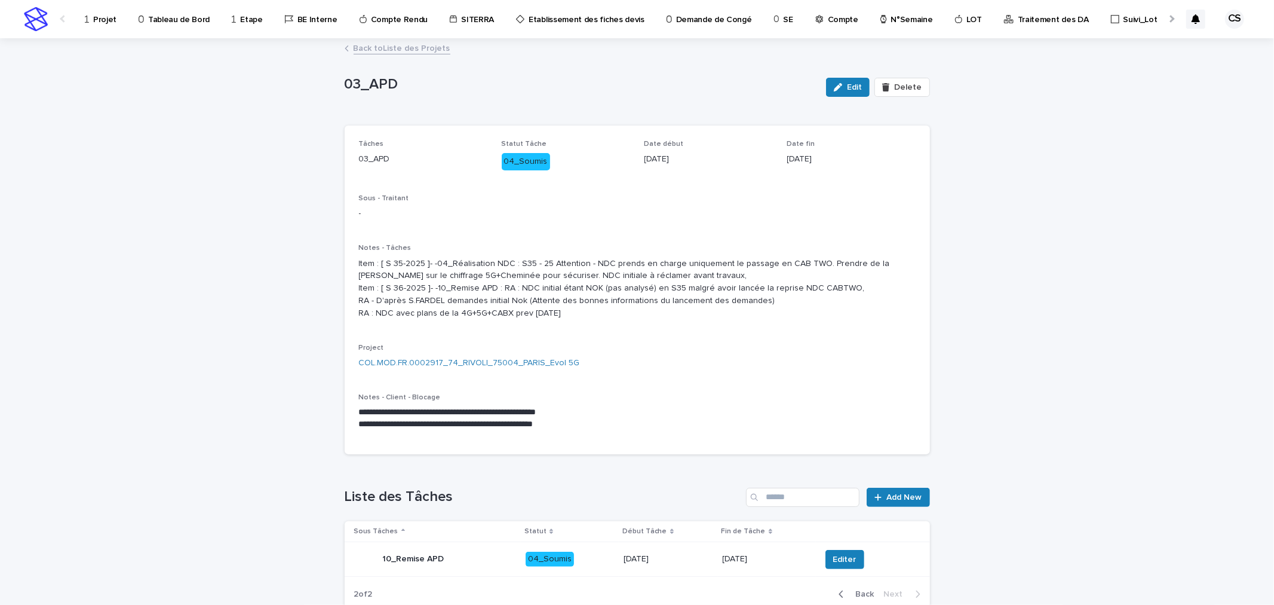
click at [393, 44] on link "Back to Liste des Projets" at bounding box center [402, 48] width 97 height 14
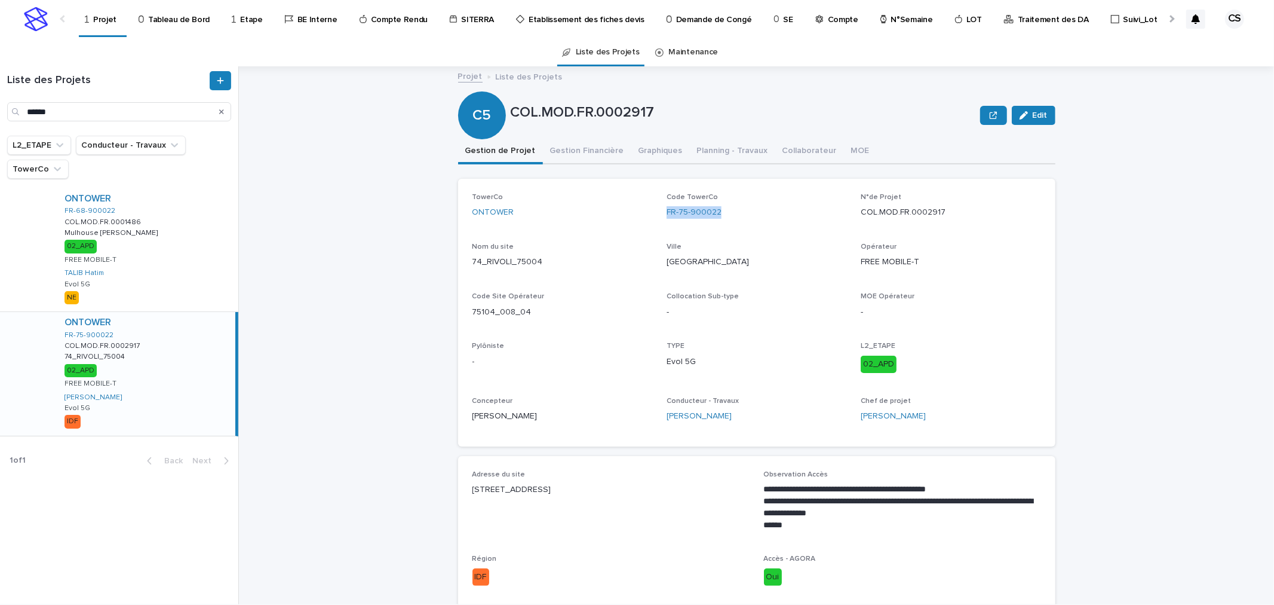
drag, startPoint x: 750, startPoint y: 210, endPoint x: 658, endPoint y: 215, distance: 92.1
click at [658, 215] on div "TowerCo ONTOWER Code TowerCo FR-75-900022 N°de Projet COL.MOD.FR.0002917 Nom du…" at bounding box center [756, 312] width 569 height 239
copy link "FR-75-900022"
drag, startPoint x: 571, startPoint y: 257, endPoint x: 468, endPoint y: 265, distance: 103.0
click at [472, 265] on p "74_RIVOLI_75004" at bounding box center [562, 262] width 180 height 13
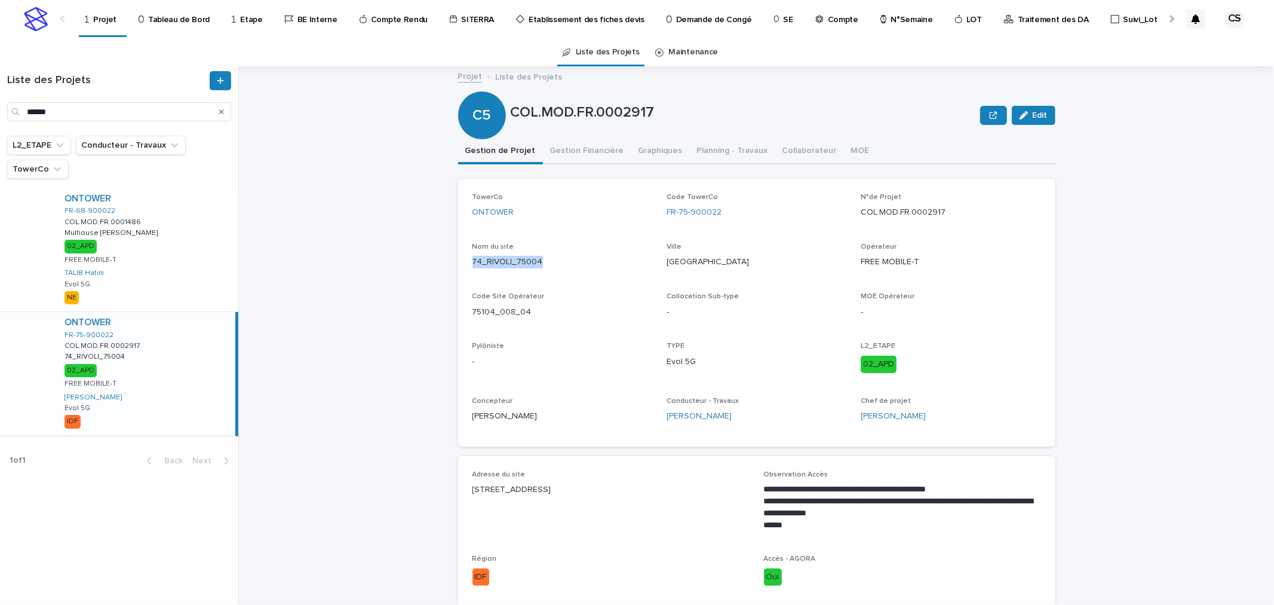
copy p "74_RIVOLI_75004"
